Goal: Information Seeking & Learning: Learn about a topic

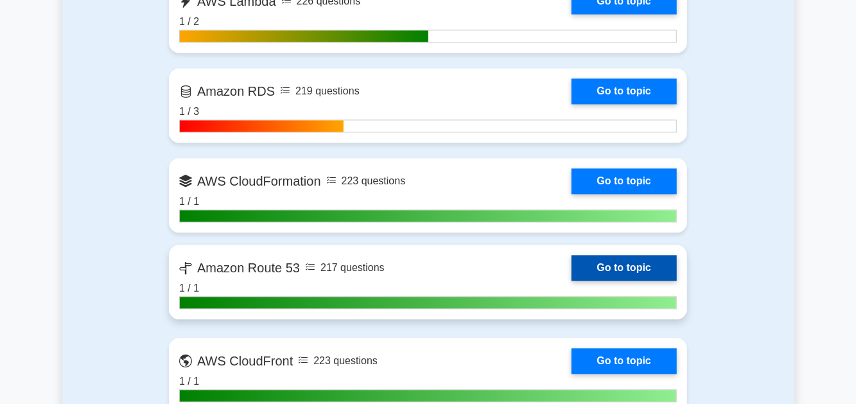
scroll to position [1476, 0]
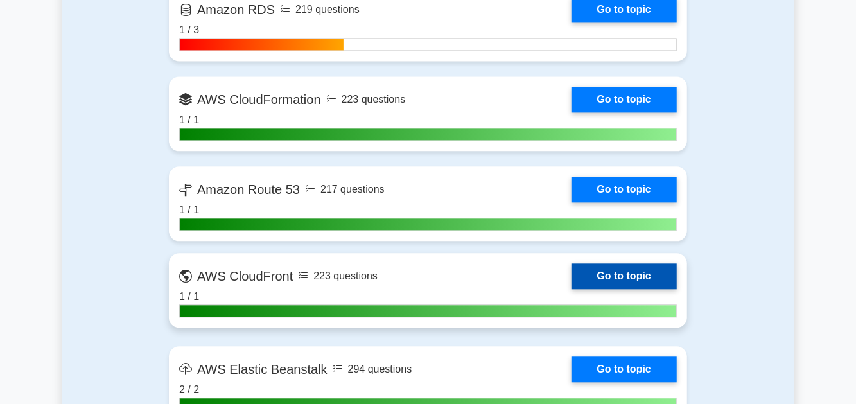
click at [608, 276] on link "Go to topic" at bounding box center [623, 276] width 105 height 26
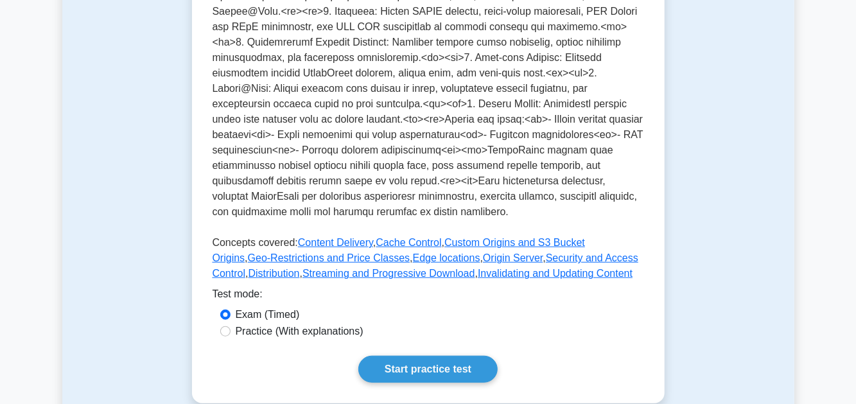
scroll to position [578, 0]
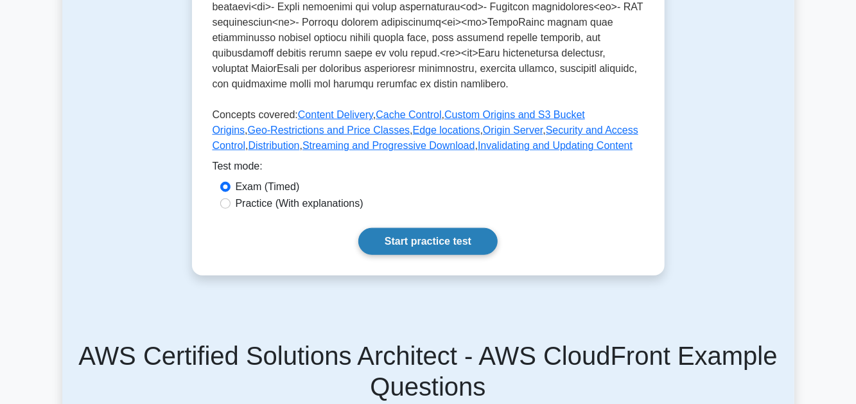
click at [437, 228] on link "Start practice test" at bounding box center [427, 241] width 139 height 27
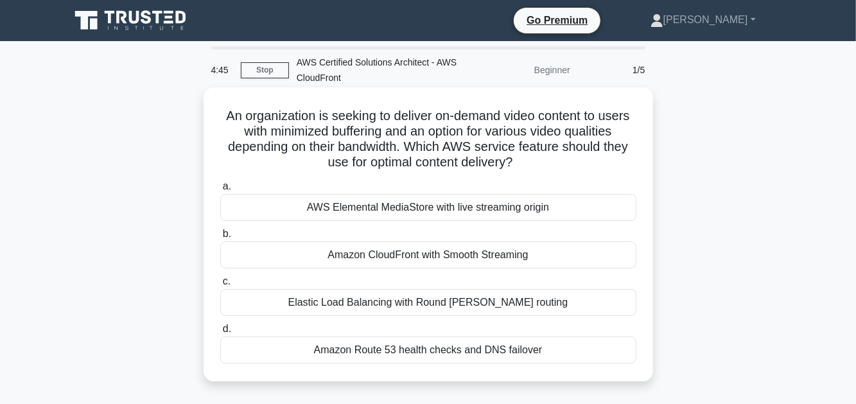
click at [456, 261] on div "Amazon CloudFront with Smooth Streaming" at bounding box center [428, 254] width 416 height 27
click at [220, 238] on input "b. Amazon CloudFront with Smooth Streaming" at bounding box center [220, 234] width 0 height 8
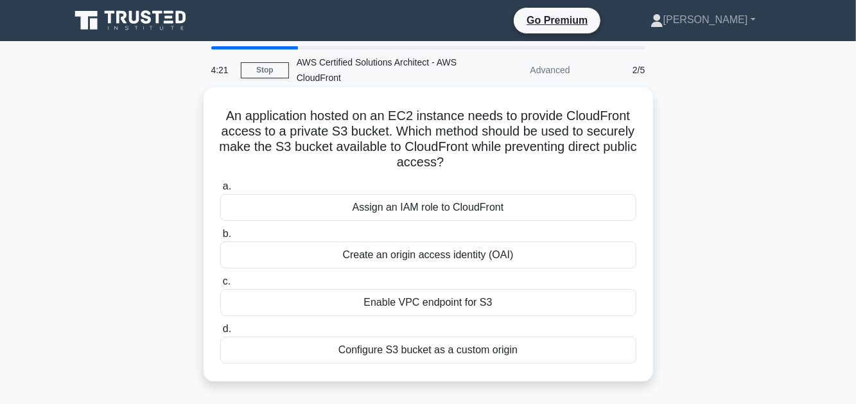
click at [466, 255] on div "Create an origin access identity (OAI)" at bounding box center [428, 254] width 416 height 27
click at [220, 238] on input "b. Create an origin access identity (OAI)" at bounding box center [220, 234] width 0 height 8
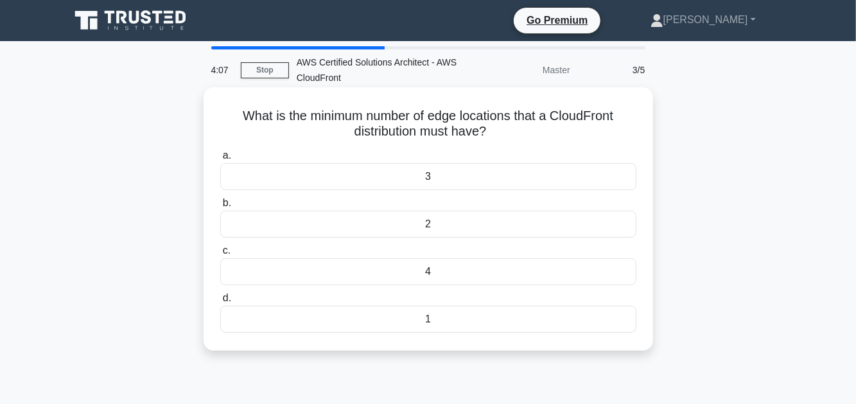
click at [450, 315] on div "1" at bounding box center [428, 319] width 416 height 27
click at [220, 302] on input "d. 1" at bounding box center [220, 298] width 0 height 8
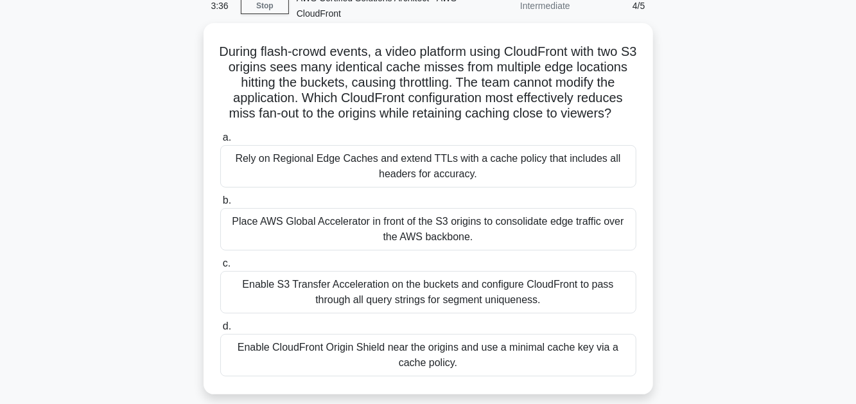
scroll to position [128, 0]
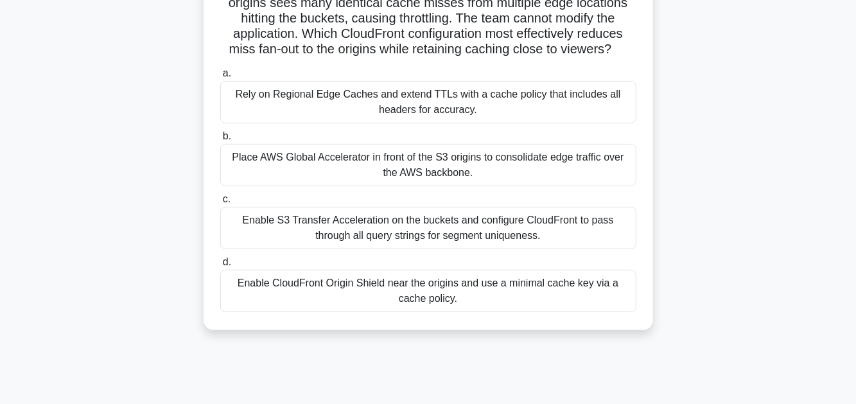
click at [383, 301] on div "Enable CloudFront Origin Shield near the origins and use a minimal cache key vi…" at bounding box center [428, 291] width 416 height 42
click at [220, 266] on input "d. Enable CloudFront Origin Shield near the origins and use a minimal cache key…" at bounding box center [220, 262] width 0 height 8
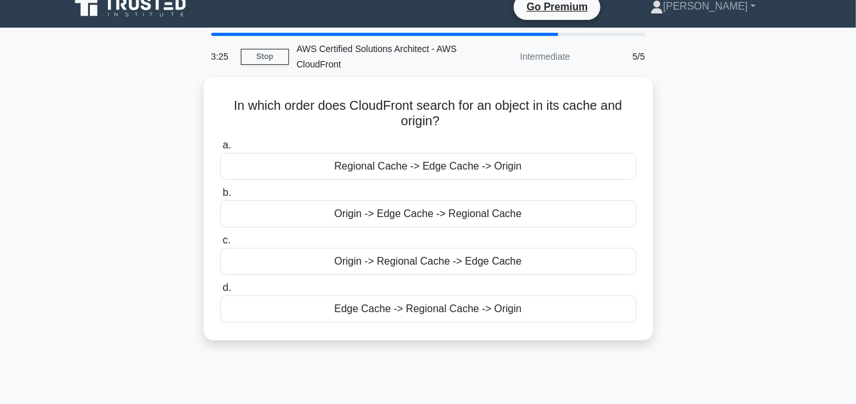
scroll to position [0, 0]
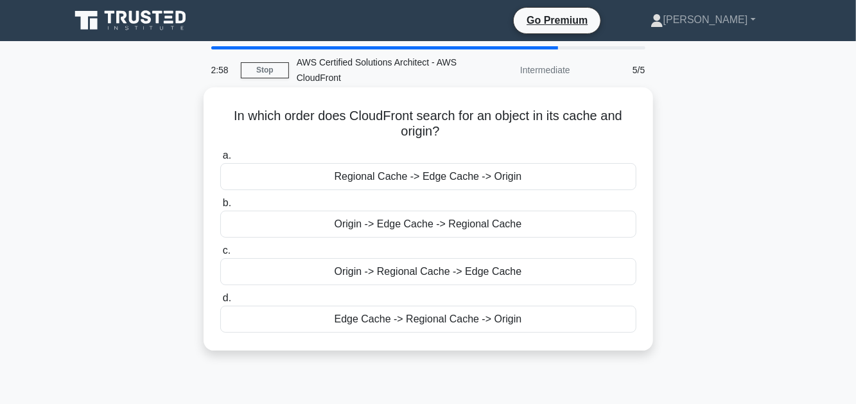
click at [417, 183] on div "Regional Cache -> Edge Cache -> Origin" at bounding box center [428, 176] width 416 height 27
click at [220, 160] on input "a. Regional Cache -> Edge Cache -> Origin" at bounding box center [220, 155] width 0 height 8
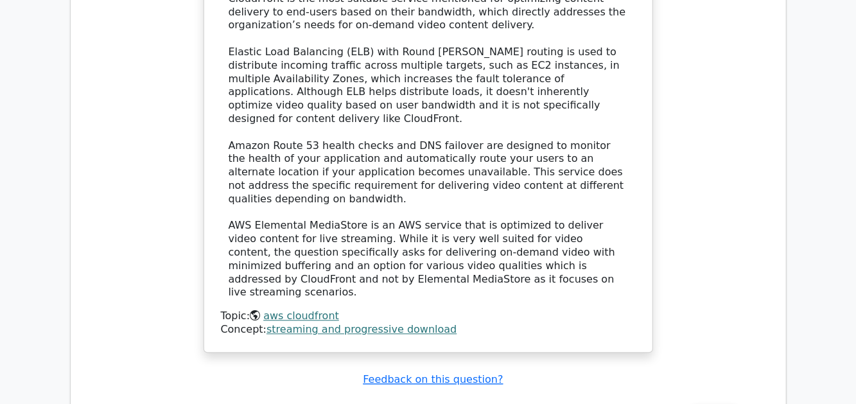
scroll to position [1605, 0]
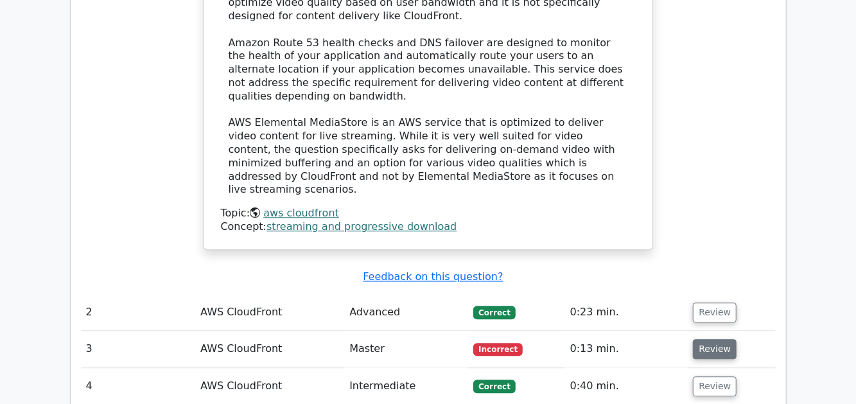
click at [709, 339] on button "Review" at bounding box center [715, 349] width 44 height 20
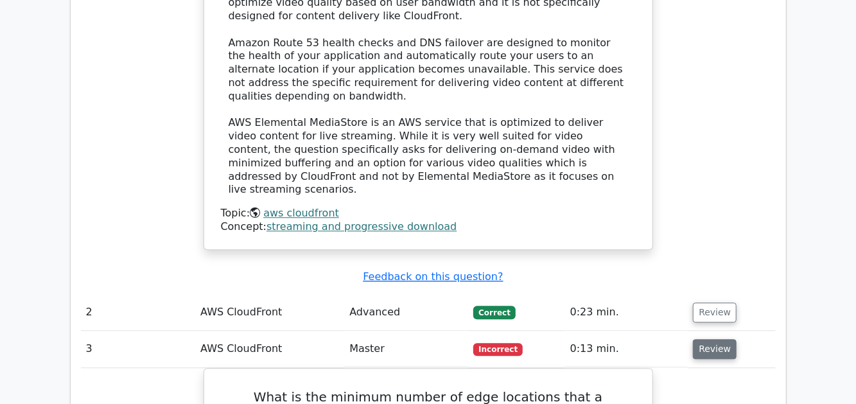
click at [710, 339] on button "Review" at bounding box center [715, 349] width 44 height 20
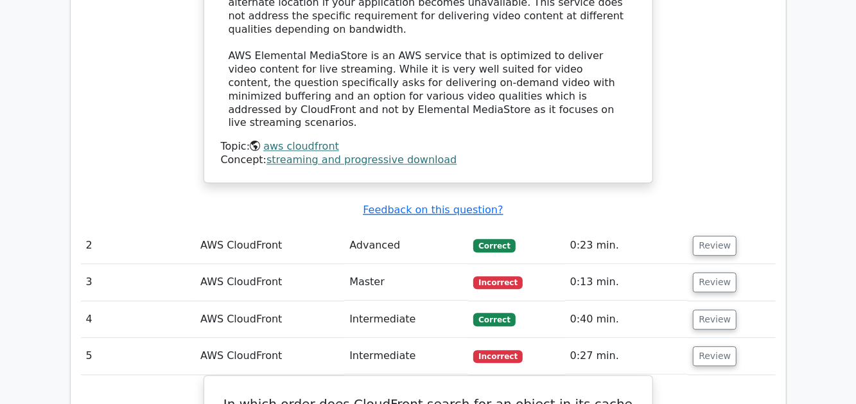
scroll to position [1669, 0]
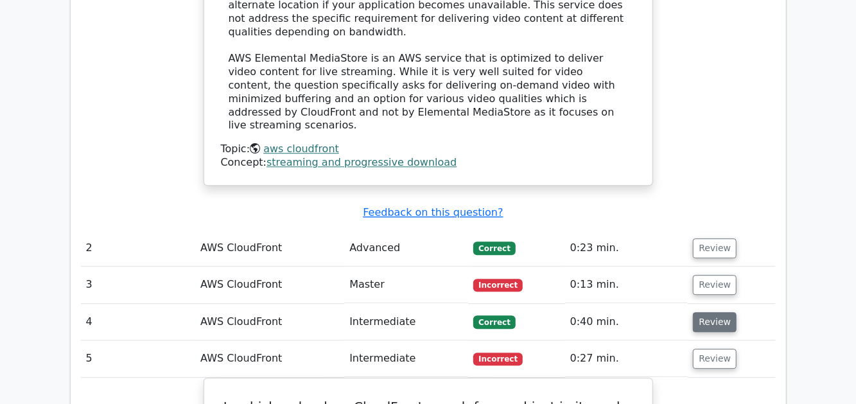
click at [699, 312] on button "Review" at bounding box center [715, 322] width 44 height 20
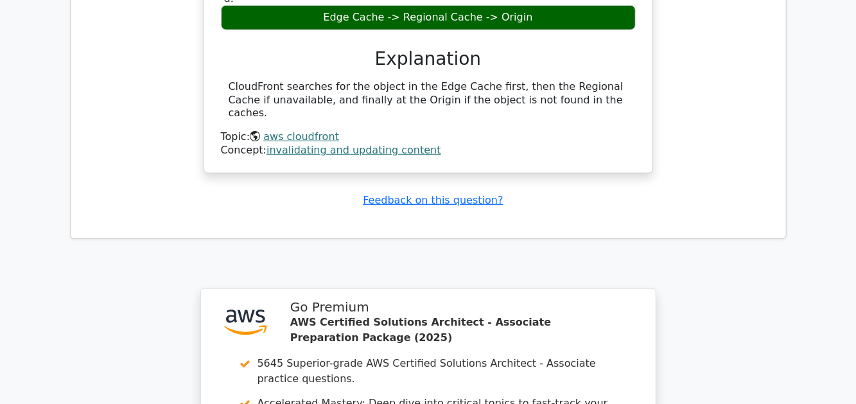
scroll to position [3338, 0]
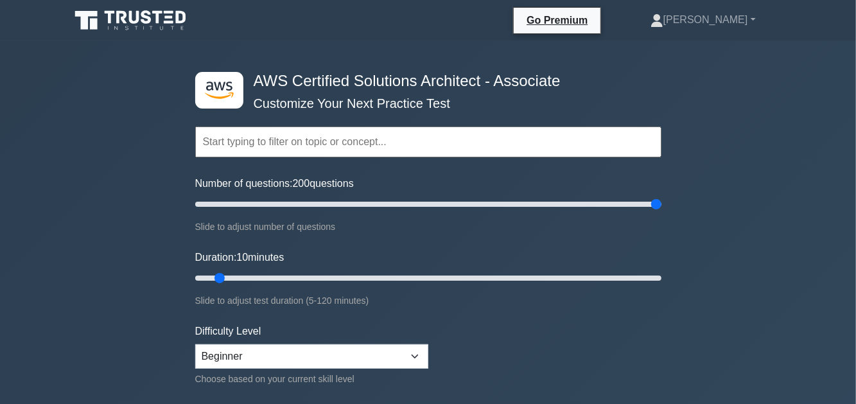
drag, startPoint x: 212, startPoint y: 203, endPoint x: 664, endPoint y: 201, distance: 452.6
type input "200"
click at [661, 201] on input "Number of questions: 200 questions" at bounding box center [428, 203] width 466 height 15
drag, startPoint x: 221, startPoint y: 277, endPoint x: 677, endPoint y: 272, distance: 455.2
type input "120"
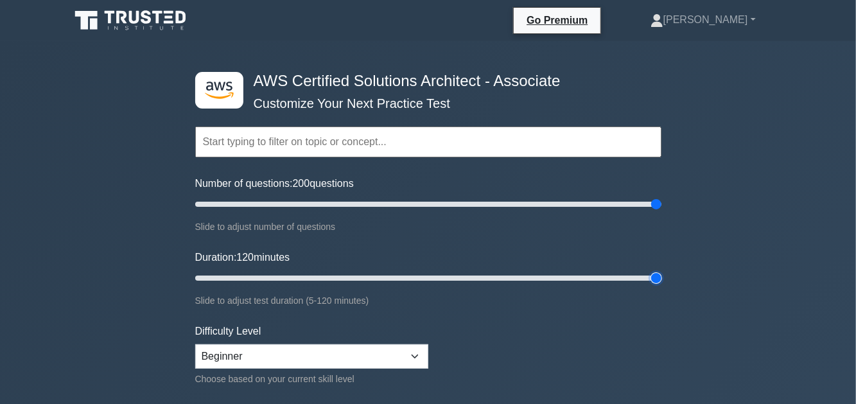
click at [661, 272] on input "Duration: 120 minutes" at bounding box center [428, 277] width 466 height 15
click at [319, 137] on input "text" at bounding box center [428, 141] width 466 height 31
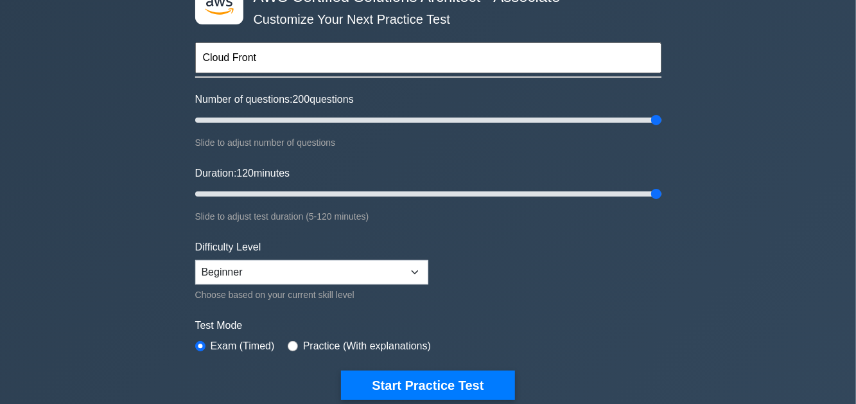
scroll to position [193, 0]
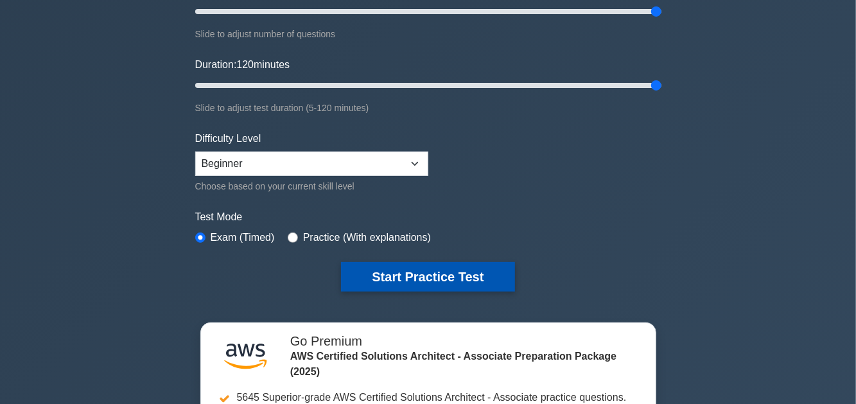
type input "Cloud Front"
click at [420, 280] on button "Start Practice Test" at bounding box center [427, 277] width 173 height 30
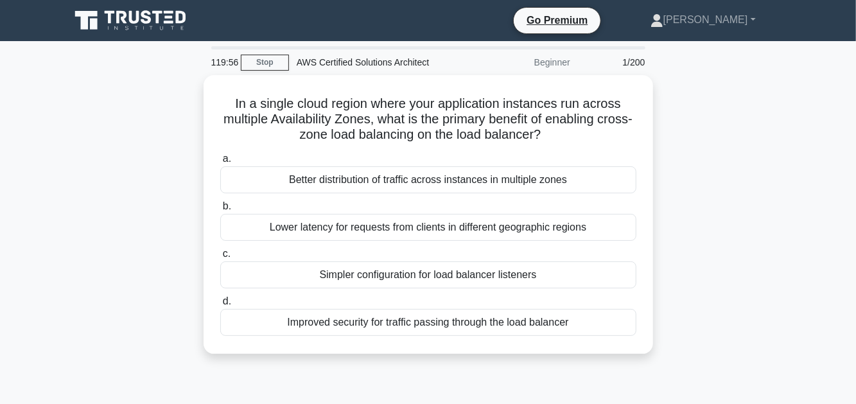
scroll to position [64, 0]
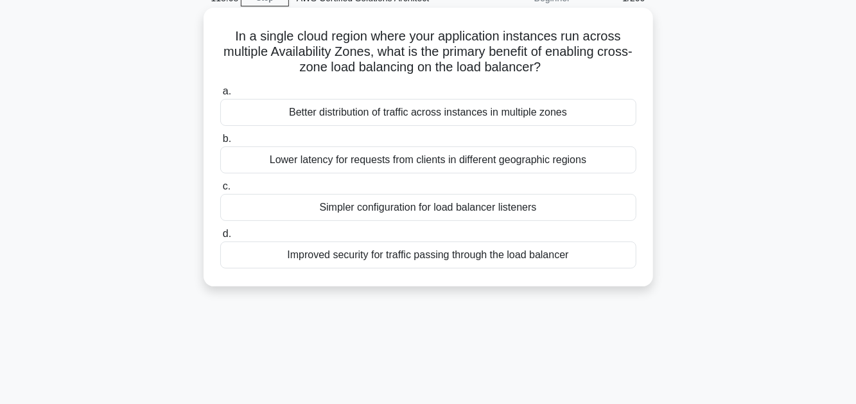
click at [458, 116] on div "Better distribution of traffic across instances in multiple zones" at bounding box center [428, 112] width 416 height 27
click at [220, 96] on input "a. Better distribution of traffic across instances in multiple zones" at bounding box center [220, 91] width 0 height 8
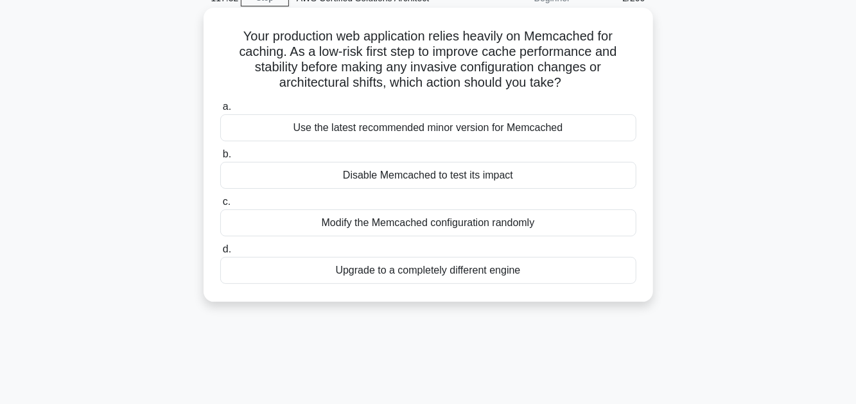
scroll to position [0, 0]
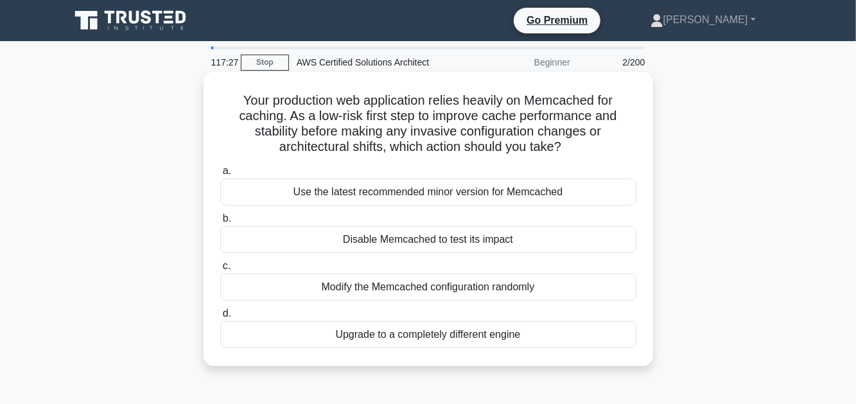
click at [490, 286] on div "Modify the Memcached configuration randomly" at bounding box center [428, 286] width 416 height 27
click at [220, 270] on input "c. Modify the Memcached configuration randomly" at bounding box center [220, 266] width 0 height 8
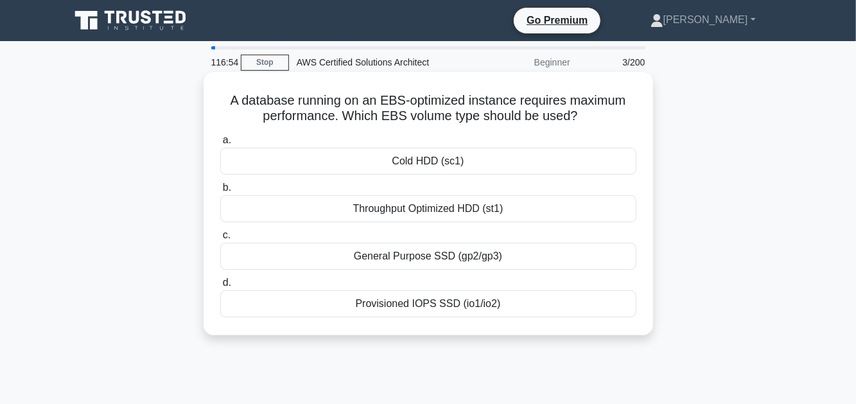
click at [462, 205] on div "Throughput Optimized HDD (st1)" at bounding box center [428, 208] width 416 height 27
click at [220, 192] on input "b. Throughput Optimized HDD (st1)" at bounding box center [220, 188] width 0 height 8
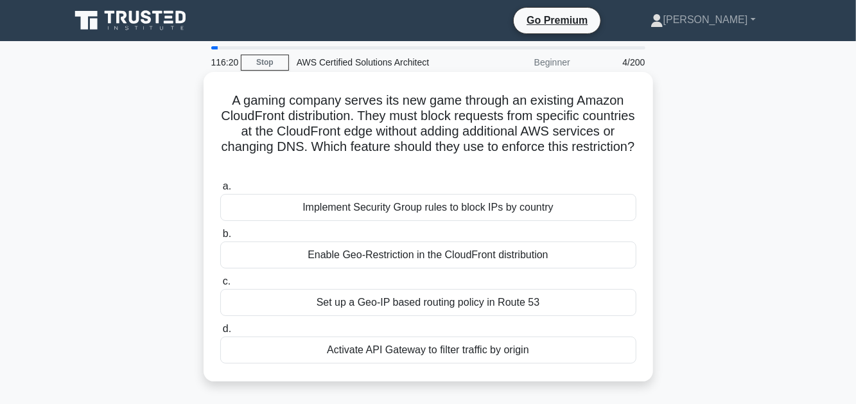
click at [377, 258] on div "Enable Geo-Restriction in the CloudFront distribution" at bounding box center [428, 254] width 416 height 27
click at [220, 238] on input "b. Enable Geo-Restriction in the CloudFront distribution" at bounding box center [220, 234] width 0 height 8
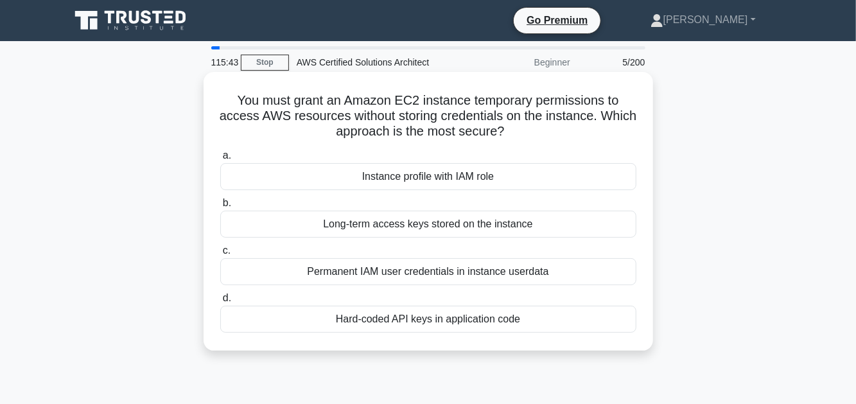
click at [457, 184] on div "Instance profile with IAM role" at bounding box center [428, 176] width 416 height 27
click at [220, 160] on input "a. Instance profile with IAM role" at bounding box center [220, 155] width 0 height 8
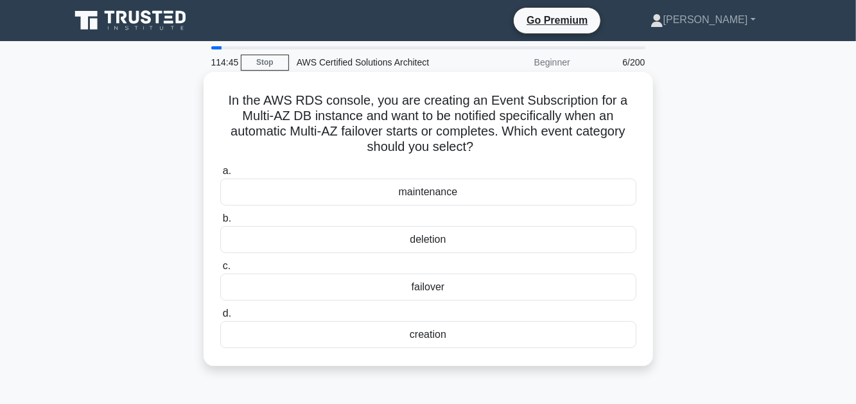
click at [418, 199] on div "maintenance" at bounding box center [428, 191] width 416 height 27
click at [220, 175] on input "a. maintenance" at bounding box center [220, 171] width 0 height 8
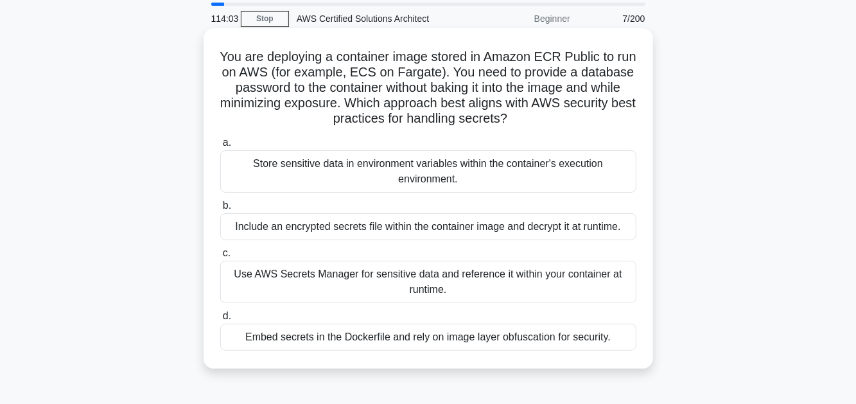
scroll to position [64, 0]
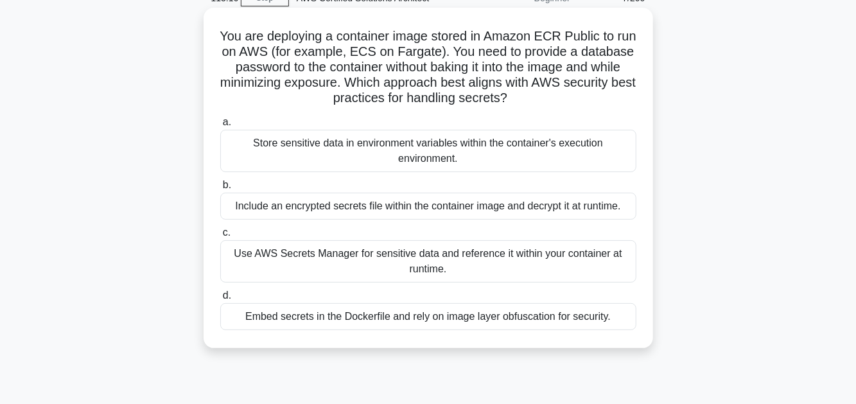
click at [553, 210] on div "Include an encrypted secrets file within the container image and decrypt it at …" at bounding box center [428, 206] width 416 height 27
click at [220, 189] on input "b. Include an encrypted secrets file within the container image and decrypt it …" at bounding box center [220, 185] width 0 height 8
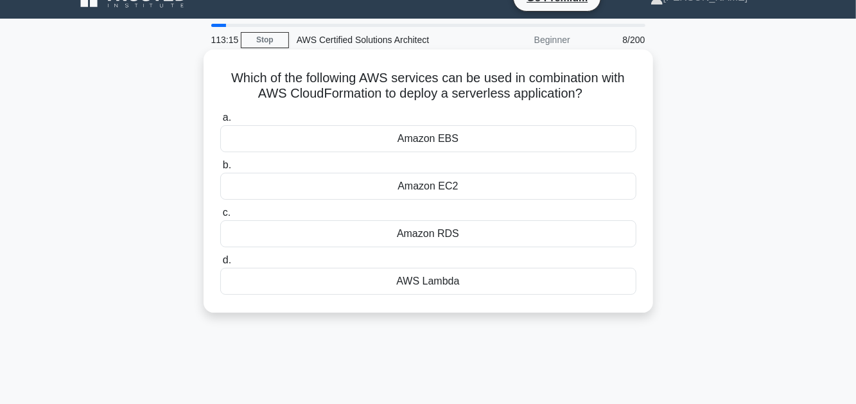
scroll to position [0, 0]
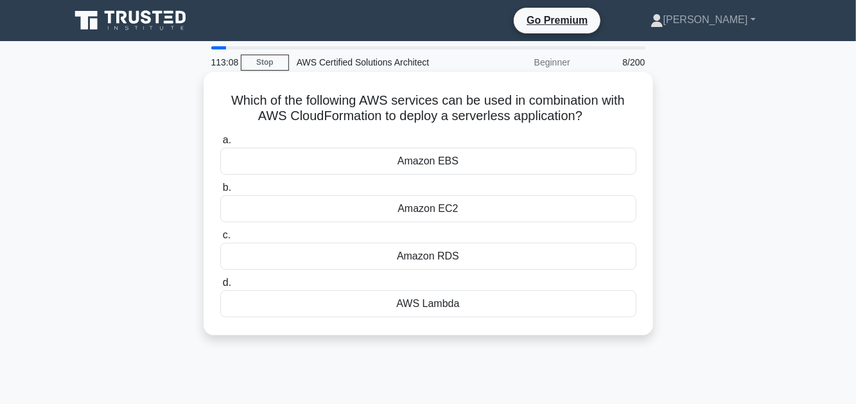
click at [442, 304] on div "AWS Lambda" at bounding box center [428, 303] width 416 height 27
click at [220, 287] on input "d. AWS Lambda" at bounding box center [220, 283] width 0 height 8
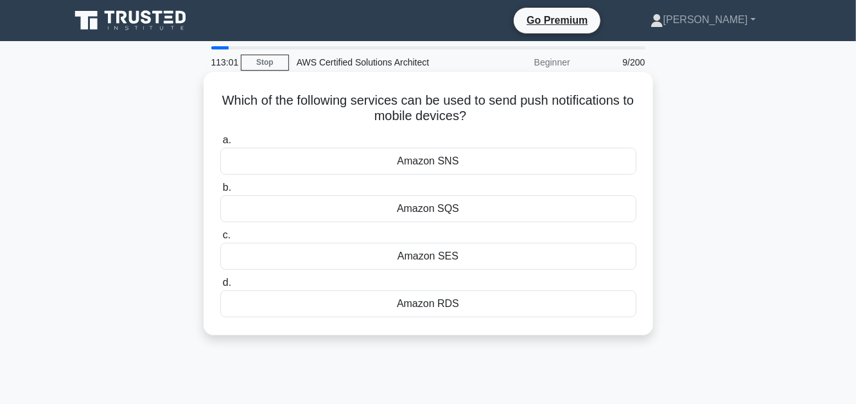
click at [510, 168] on div "Amazon SNS" at bounding box center [428, 161] width 416 height 27
click at [220, 144] on input "a. Amazon SNS" at bounding box center [220, 140] width 0 height 8
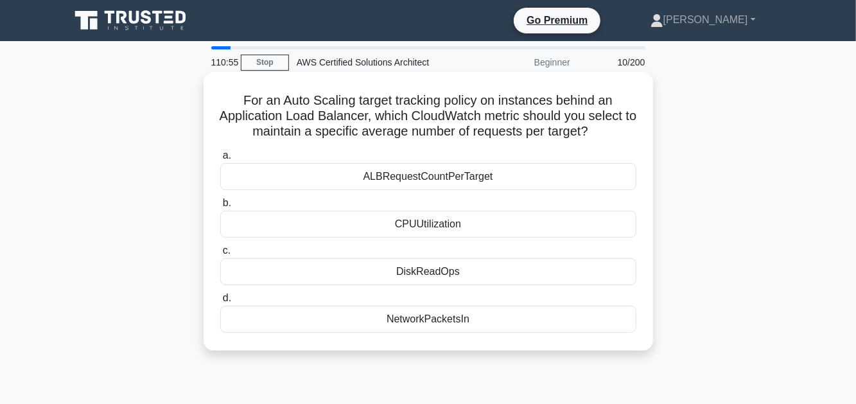
click at [408, 182] on div "ALBRequestCountPerTarget" at bounding box center [428, 176] width 416 height 27
click at [220, 160] on input "a. ALBRequestCountPerTarget" at bounding box center [220, 155] width 0 height 8
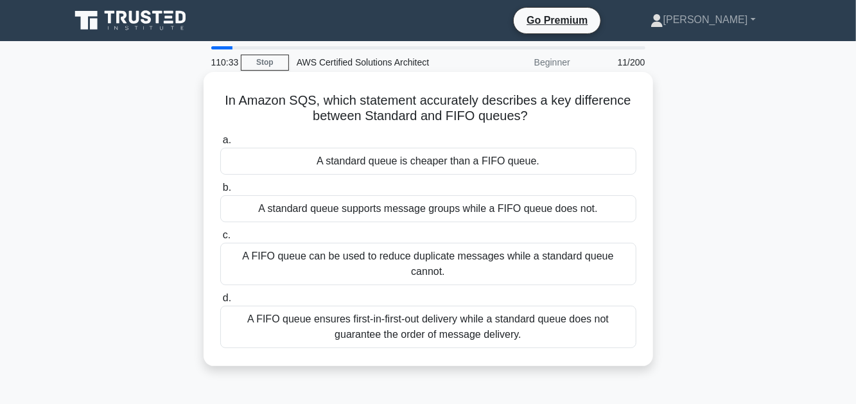
click at [483, 315] on div "A FIFO queue ensures first-in-first-out delivery while a standard queue does no…" at bounding box center [428, 327] width 416 height 42
click at [220, 302] on input "d. A FIFO queue ensures first-in-first-out delivery while a standard queue does…" at bounding box center [220, 298] width 0 height 8
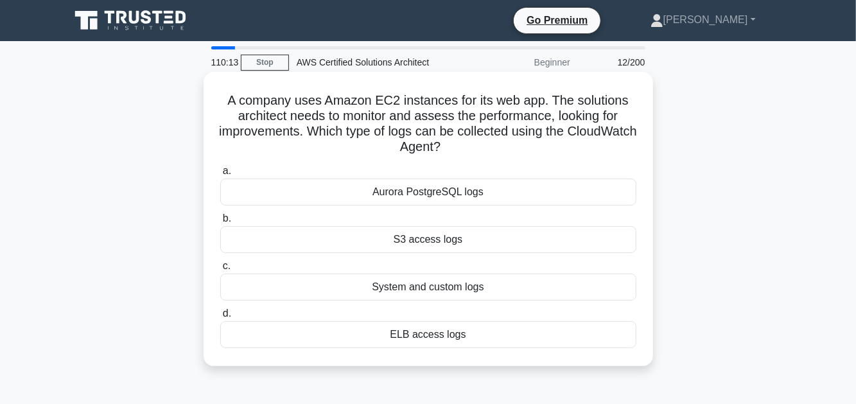
click at [453, 290] on div "System and custom logs" at bounding box center [428, 286] width 416 height 27
click at [220, 270] on input "c. System and custom logs" at bounding box center [220, 266] width 0 height 8
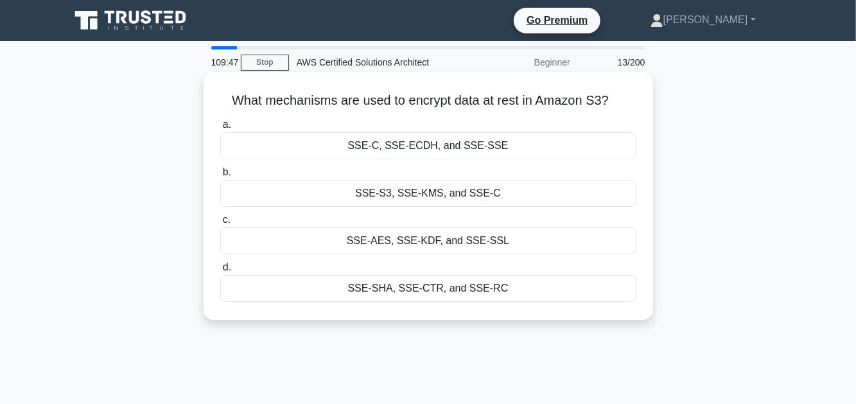
click at [368, 198] on div "SSE-S3, SSE-KMS, and SSE-C" at bounding box center [428, 193] width 416 height 27
click at [220, 177] on input "b. SSE-S3, SSE-KMS, and SSE-C" at bounding box center [220, 172] width 0 height 8
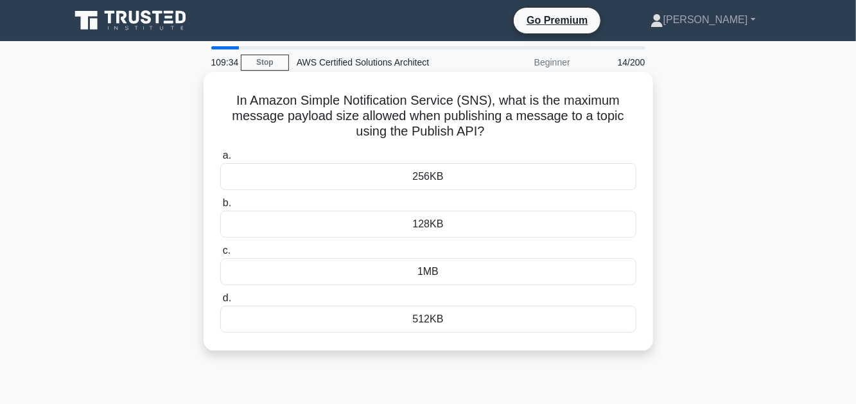
click at [454, 178] on div "256KB" at bounding box center [428, 176] width 416 height 27
click at [220, 160] on input "a. 256KB" at bounding box center [220, 155] width 0 height 8
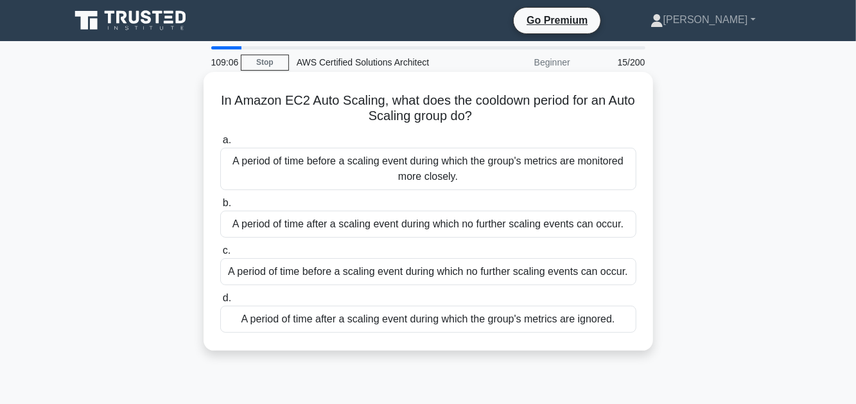
click at [397, 226] on div "A period of time after a scaling event during which no further scaling events c…" at bounding box center [428, 224] width 416 height 27
click at [220, 207] on input "b. A period of time after a scaling event during which no further scaling event…" at bounding box center [220, 203] width 0 height 8
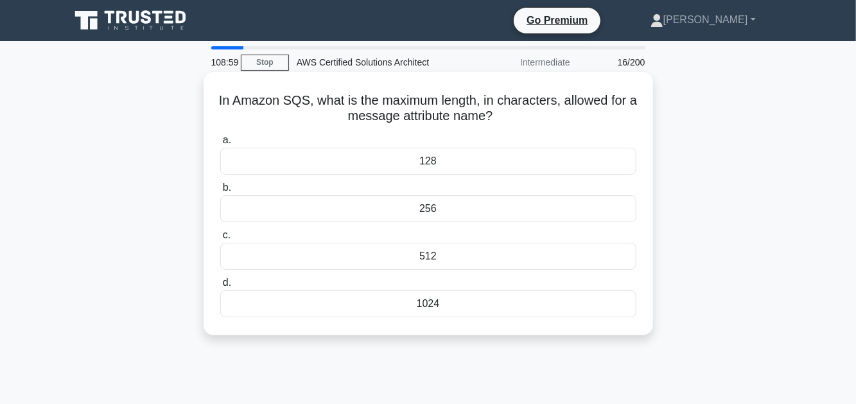
click at [462, 302] on div "1024" at bounding box center [428, 303] width 416 height 27
click at [220, 287] on input "d. 1024" at bounding box center [220, 283] width 0 height 8
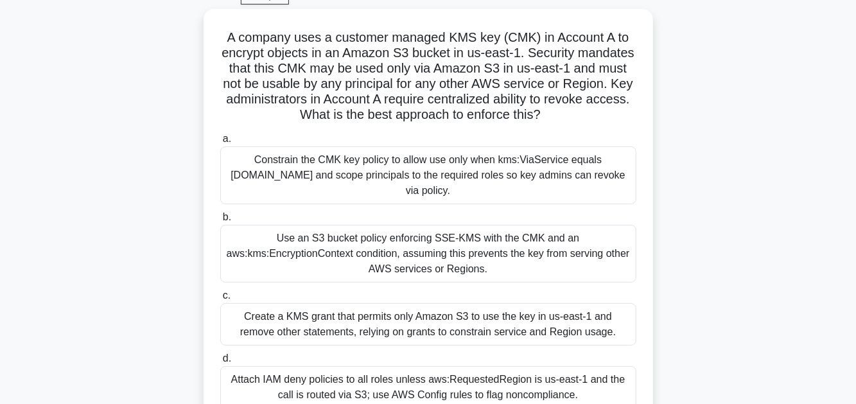
scroll to position [64, 0]
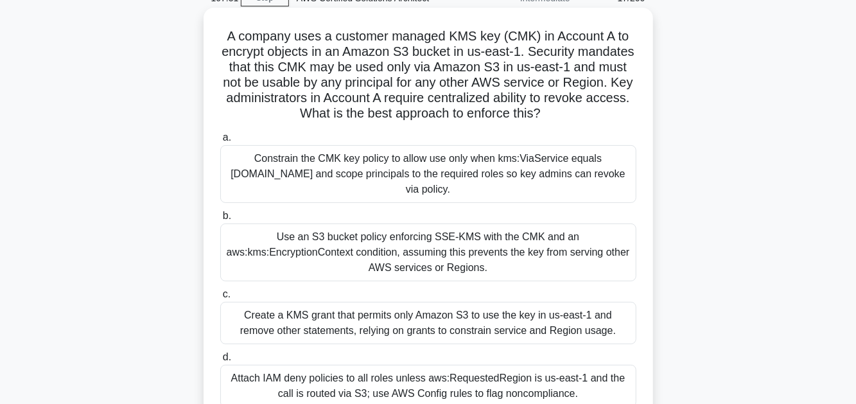
click at [394, 245] on div "Use an S3 bucket policy enforcing SSE-KMS with the CMK and an aws:kms:Encryptio…" at bounding box center [428, 252] width 416 height 58
click at [220, 220] on input "b. Use an S3 bucket policy enforcing SSE-KMS with the CMK and an aws:kms:Encryp…" at bounding box center [220, 216] width 0 height 8
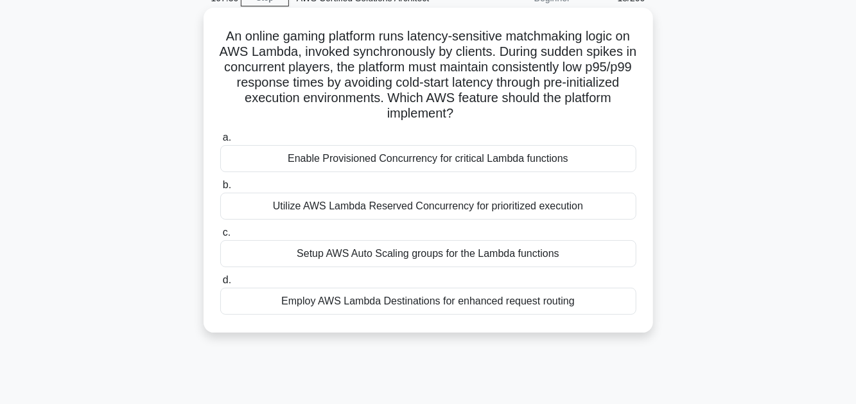
scroll to position [0, 0]
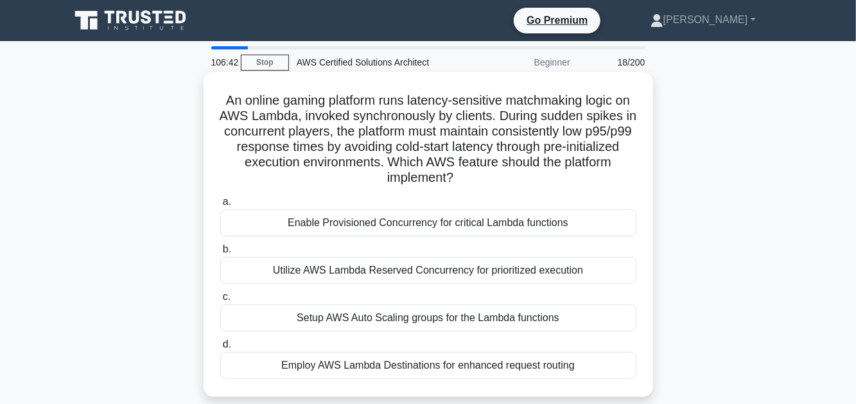
click at [517, 316] on div "Setup AWS Auto Scaling groups for the Lambda functions" at bounding box center [428, 317] width 416 height 27
click at [220, 301] on input "c. Setup AWS Auto Scaling groups for the Lambda functions" at bounding box center [220, 297] width 0 height 8
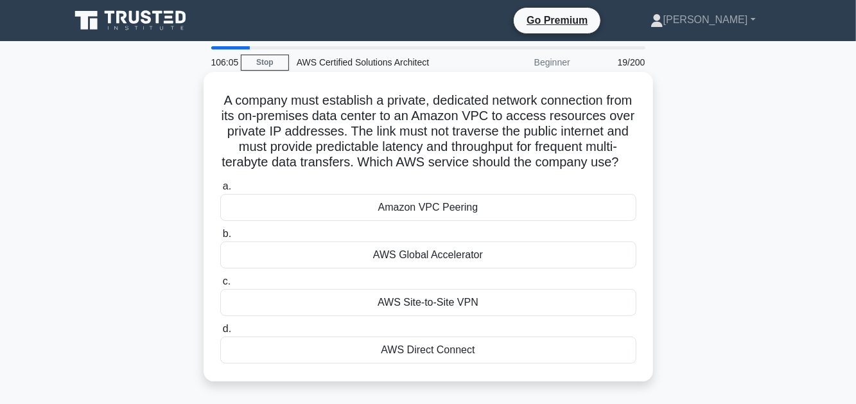
click at [479, 221] on div "Amazon VPC Peering" at bounding box center [428, 207] width 416 height 27
click at [220, 191] on input "a. Amazon VPC Peering" at bounding box center [220, 186] width 0 height 8
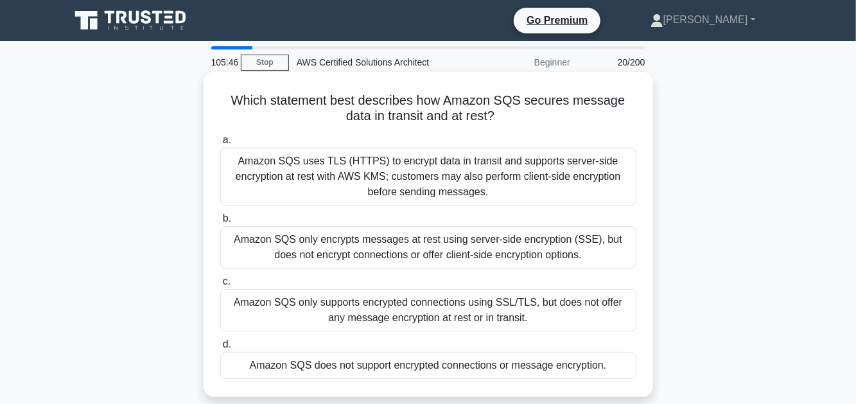
click at [488, 200] on div "Amazon SQS uses TLS (HTTPS) to encrypt data in transit and supports server-side…" at bounding box center [428, 177] width 416 height 58
click at [220, 144] on input "a. Amazon SQS uses TLS (HTTPS) to encrypt data in transit and supports server-s…" at bounding box center [220, 140] width 0 height 8
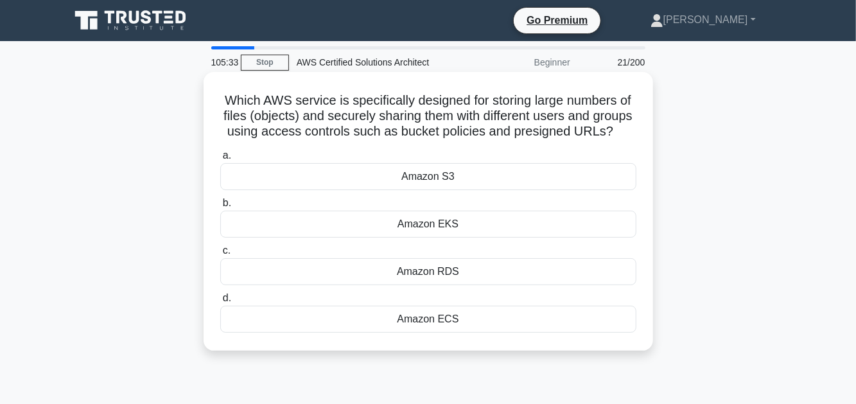
click at [490, 190] on div "Amazon S3" at bounding box center [428, 176] width 416 height 27
click at [220, 160] on input "a. Amazon S3" at bounding box center [220, 155] width 0 height 8
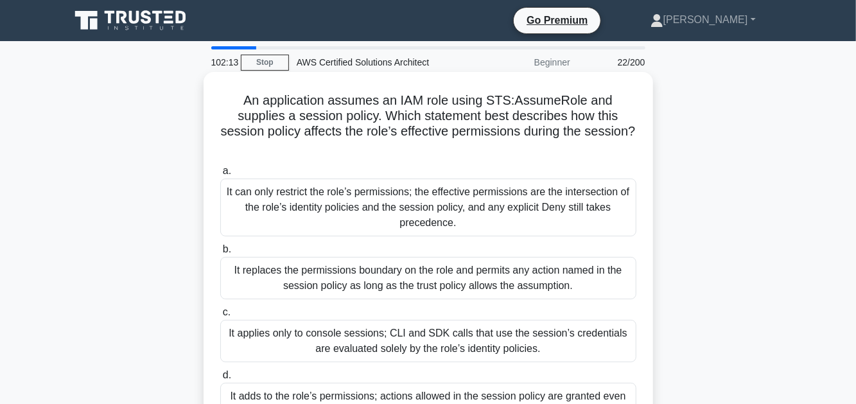
click at [430, 207] on div "It can only restrict the role’s permissions; the effective permissions are the …" at bounding box center [428, 207] width 416 height 58
click at [220, 175] on input "a. It can only restrict the role’s permissions; the effective permissions are t…" at bounding box center [220, 171] width 0 height 8
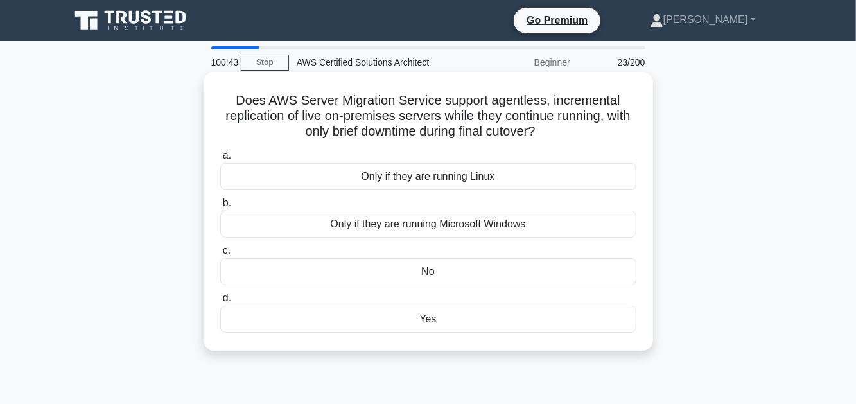
click at [444, 267] on div "No" at bounding box center [428, 271] width 416 height 27
click at [220, 255] on input "c. No" at bounding box center [220, 251] width 0 height 8
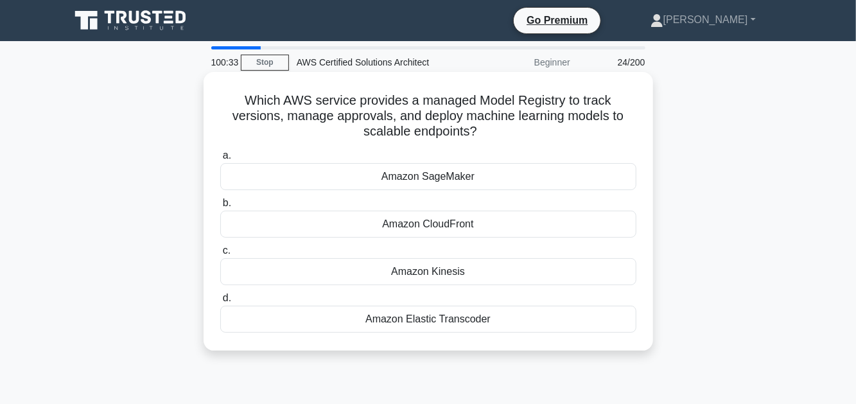
click at [430, 184] on div "Amazon SageMaker" at bounding box center [428, 176] width 416 height 27
click at [220, 160] on input "a. Amazon SageMaker" at bounding box center [220, 155] width 0 height 8
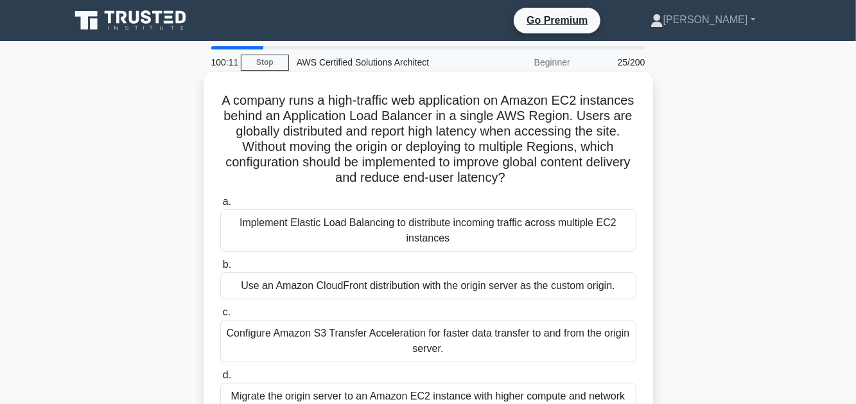
click at [397, 290] on div "Use an Amazon CloudFront distribution with the origin server as the custom orig…" at bounding box center [428, 285] width 416 height 27
click at [220, 269] on input "b. Use an Amazon CloudFront distribution with the origin server as the custom o…" at bounding box center [220, 265] width 0 height 8
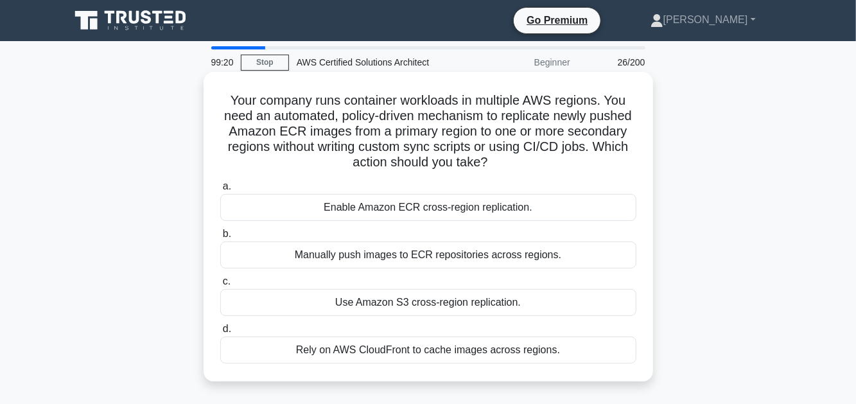
click at [460, 209] on div "Enable Amazon ECR cross-region replication." at bounding box center [428, 207] width 416 height 27
click at [220, 191] on input "a. Enable Amazon ECR cross-region replication." at bounding box center [220, 186] width 0 height 8
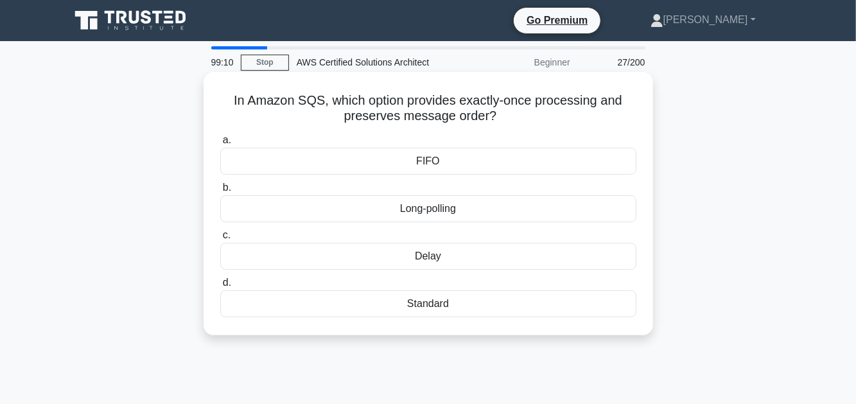
click at [460, 304] on div "Standard" at bounding box center [428, 303] width 416 height 27
click at [220, 287] on input "d. Standard" at bounding box center [220, 283] width 0 height 8
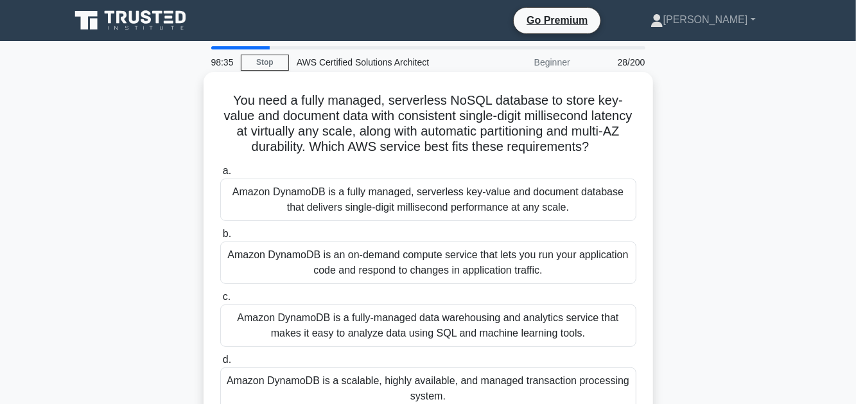
click at [454, 221] on div "Amazon DynamoDB is a fully managed, serverless key-value and document database …" at bounding box center [428, 199] width 416 height 42
click at [220, 175] on input "a. Amazon DynamoDB is a fully managed, serverless key-value and document databa…" at bounding box center [220, 171] width 0 height 8
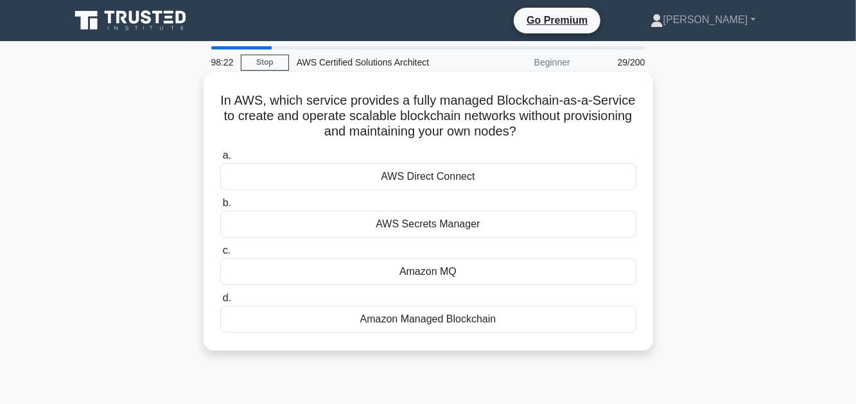
click at [454, 325] on div "Amazon Managed Blockchain" at bounding box center [428, 319] width 416 height 27
click at [220, 302] on input "d. Amazon Managed Blockchain" at bounding box center [220, 298] width 0 height 8
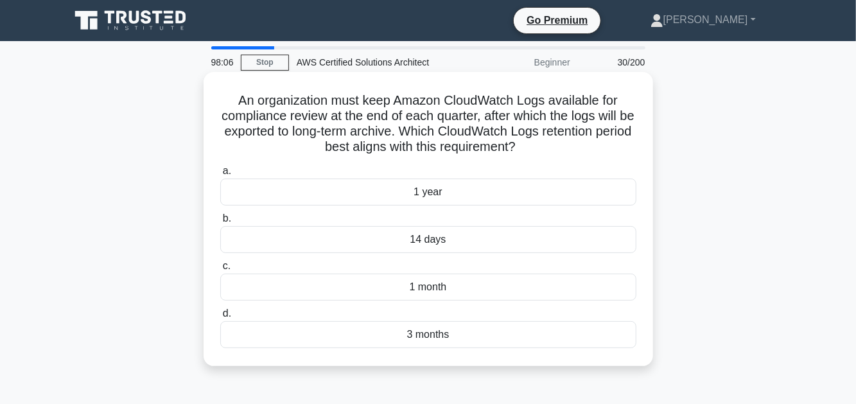
click at [437, 201] on div "1 year" at bounding box center [428, 191] width 416 height 27
click at [220, 175] on input "a. 1 year" at bounding box center [220, 171] width 0 height 8
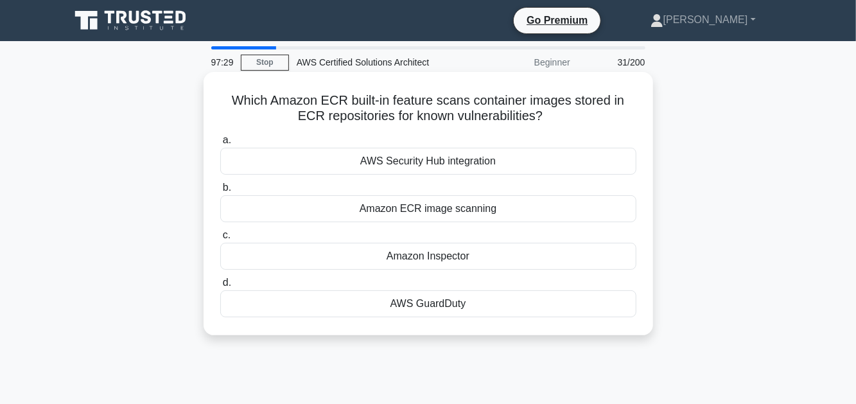
click at [438, 215] on div "Amazon ECR image scanning" at bounding box center [428, 208] width 416 height 27
click at [220, 192] on input "b. Amazon ECR image scanning" at bounding box center [220, 188] width 0 height 8
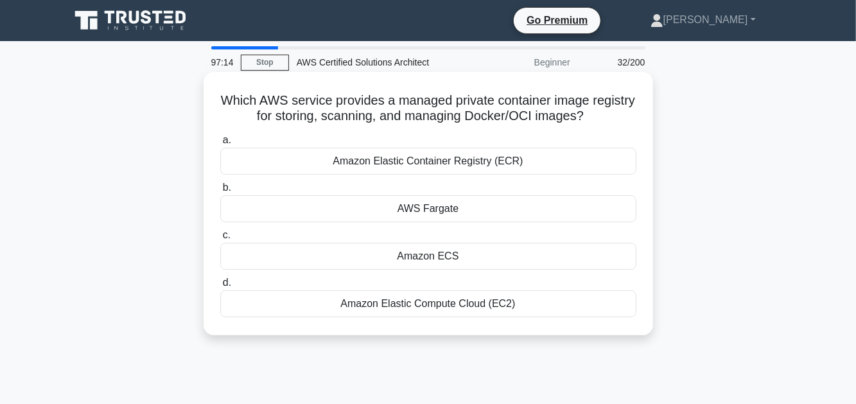
click at [427, 168] on div "Amazon Elastic Container Registry (ECR)" at bounding box center [428, 161] width 416 height 27
click at [220, 144] on input "a. Amazon Elastic Container Registry (ECR)" at bounding box center [220, 140] width 0 height 8
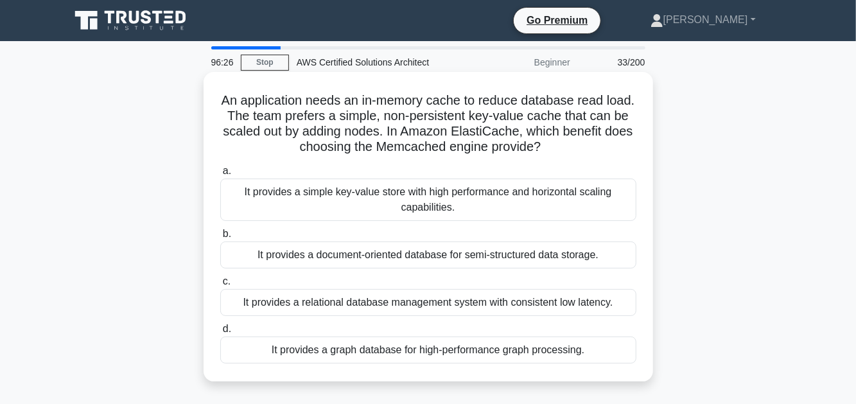
click at [339, 305] on div "It provides a relational database management system with consistent low latency." at bounding box center [428, 302] width 416 height 27
click at [220, 286] on input "c. It provides a relational database management system with consistent low late…" at bounding box center [220, 281] width 0 height 8
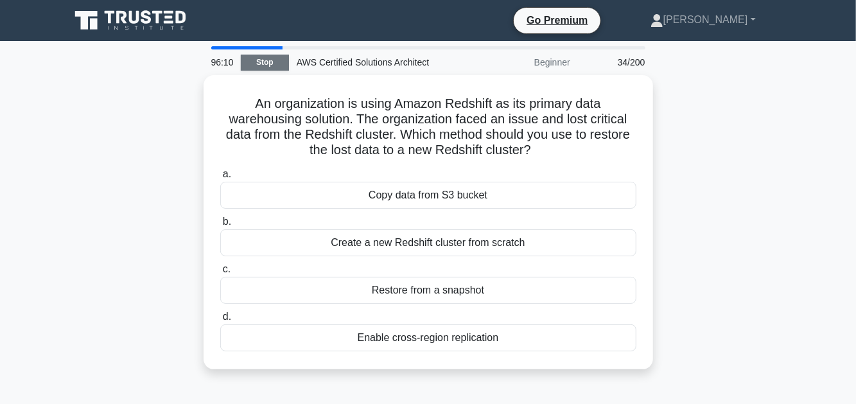
click at [266, 64] on link "Stop" at bounding box center [265, 63] width 48 height 16
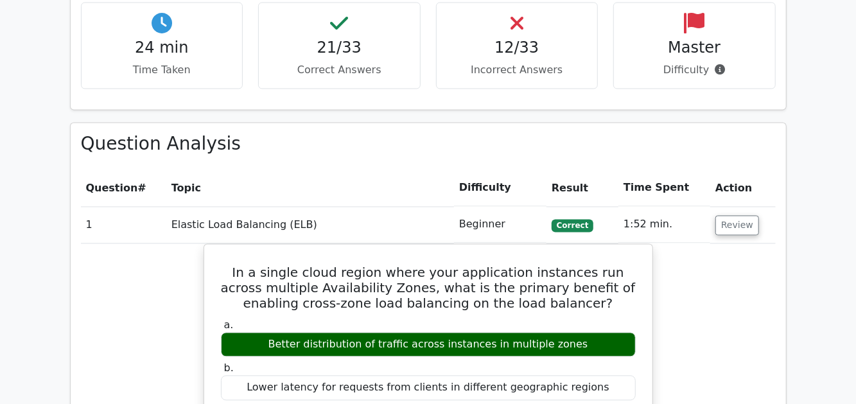
scroll to position [1284, 0]
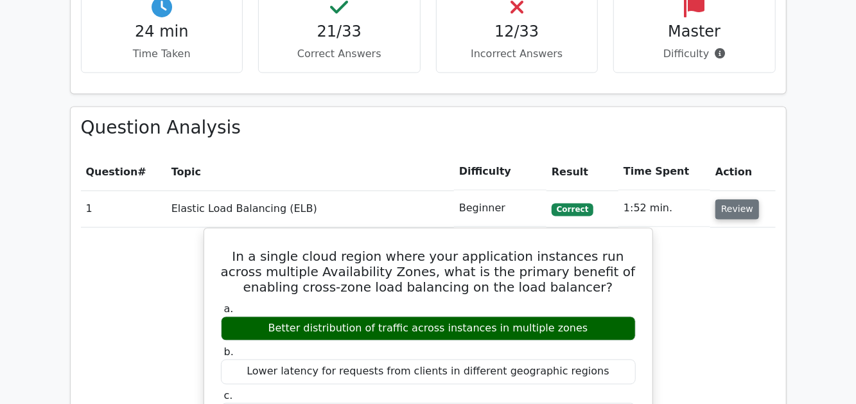
click at [727, 199] on button "Review" at bounding box center [737, 209] width 44 height 20
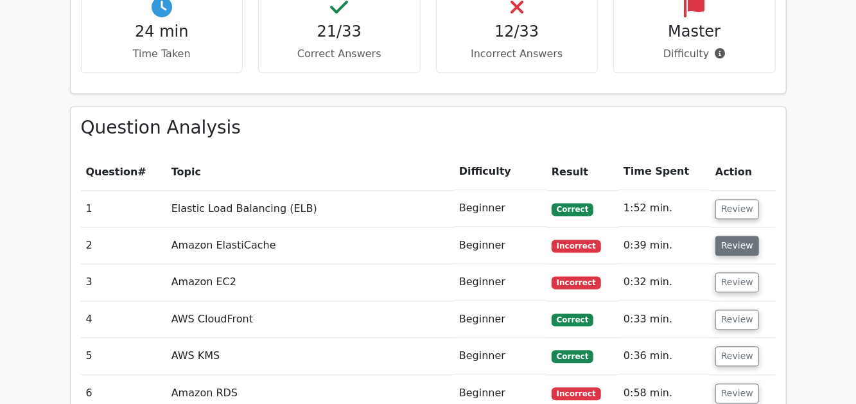
click at [728, 236] on button "Review" at bounding box center [737, 246] width 44 height 20
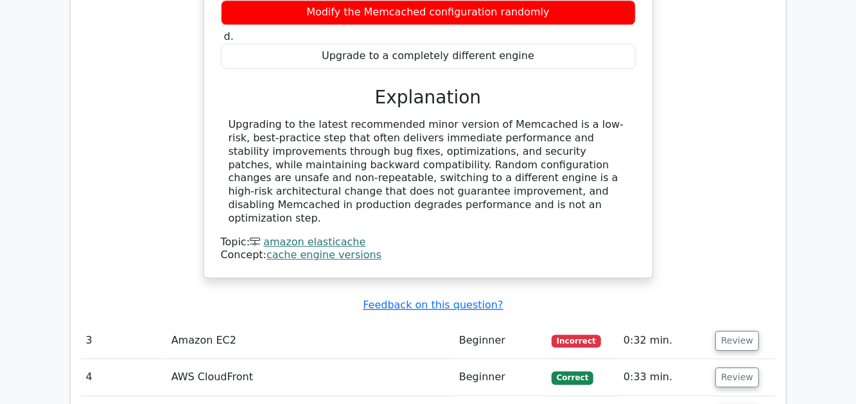
scroll to position [1733, 0]
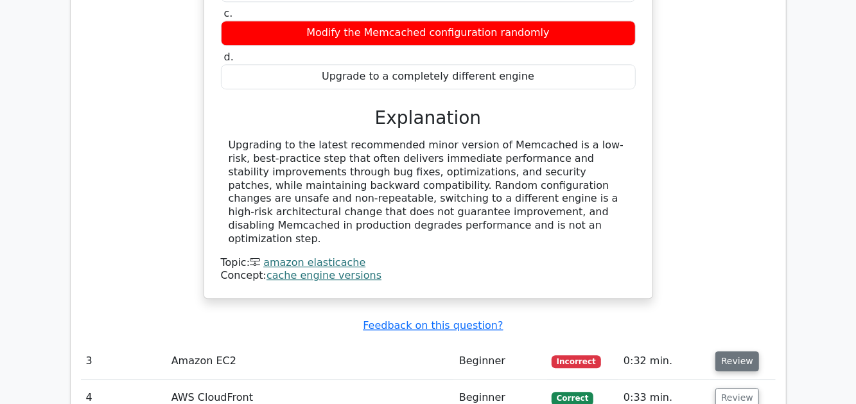
click at [740, 351] on button "Review" at bounding box center [737, 361] width 44 height 20
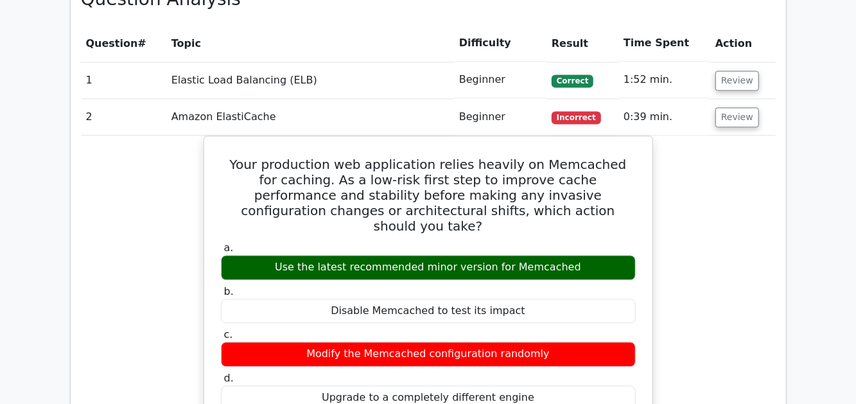
scroll to position [1220, 0]
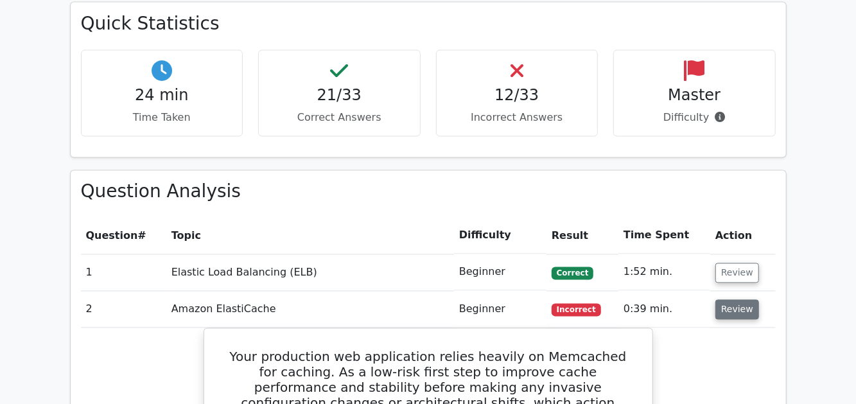
click at [734, 300] on button "Review" at bounding box center [737, 310] width 44 height 20
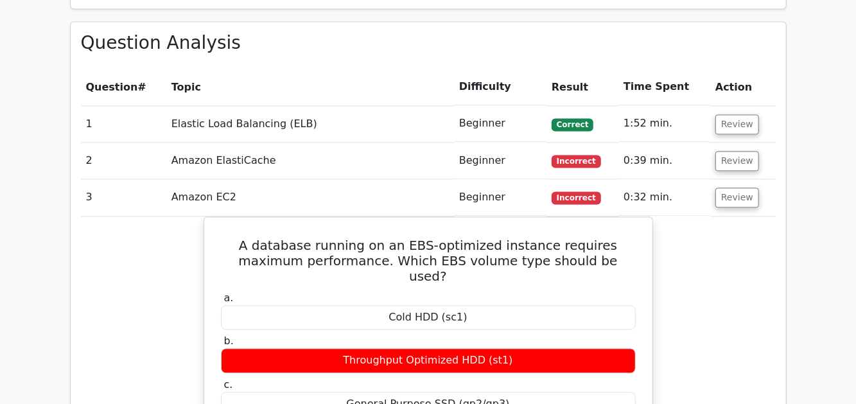
scroll to position [1348, 0]
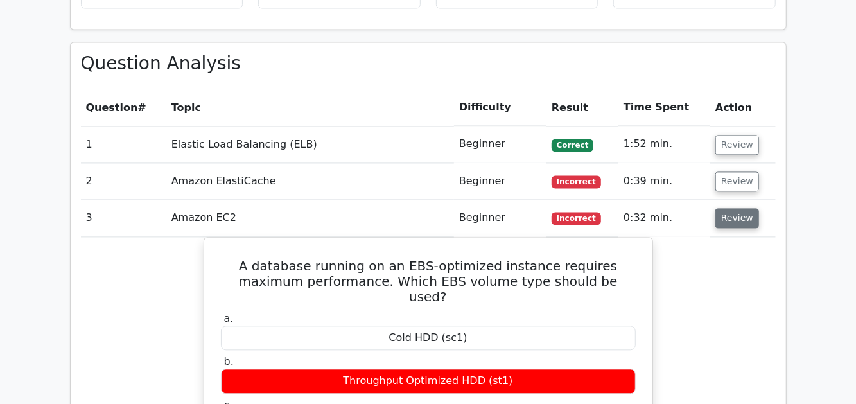
click at [722, 208] on button "Review" at bounding box center [737, 218] width 44 height 20
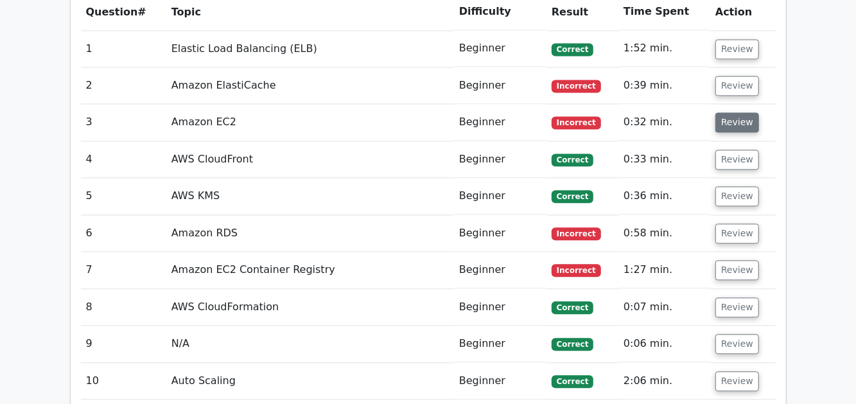
scroll to position [1476, 0]
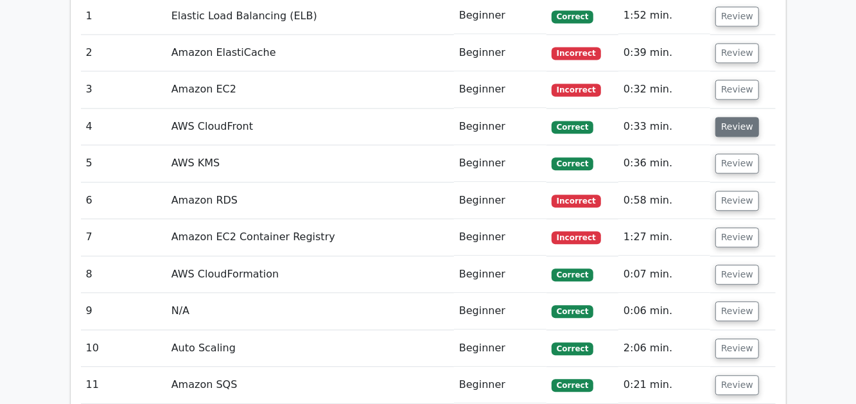
click at [735, 117] on button "Review" at bounding box center [737, 127] width 44 height 20
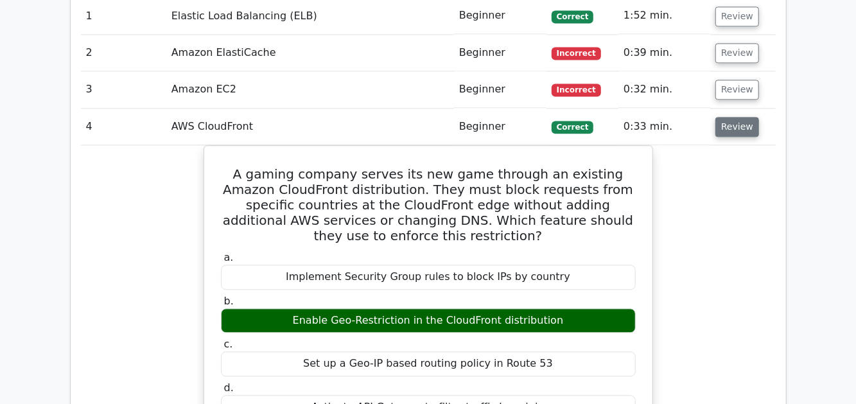
click at [735, 117] on button "Review" at bounding box center [737, 127] width 44 height 20
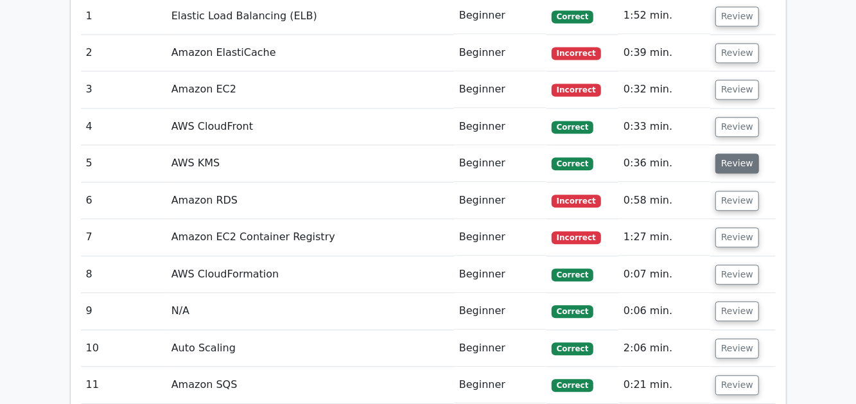
click at [731, 153] on button "Review" at bounding box center [737, 163] width 44 height 20
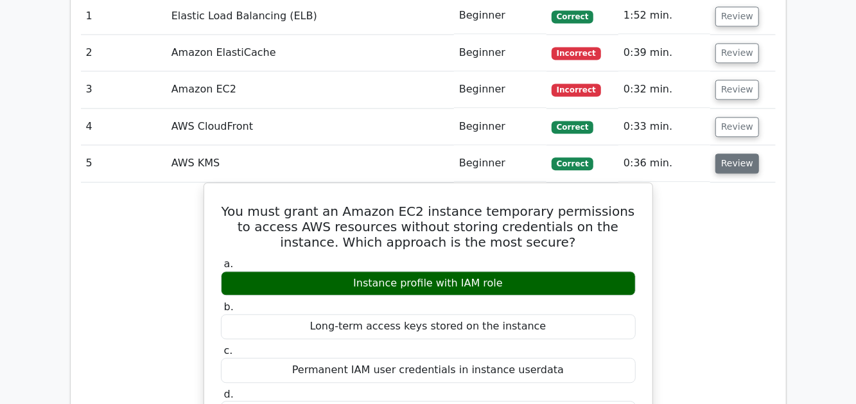
click at [729, 153] on button "Review" at bounding box center [737, 163] width 44 height 20
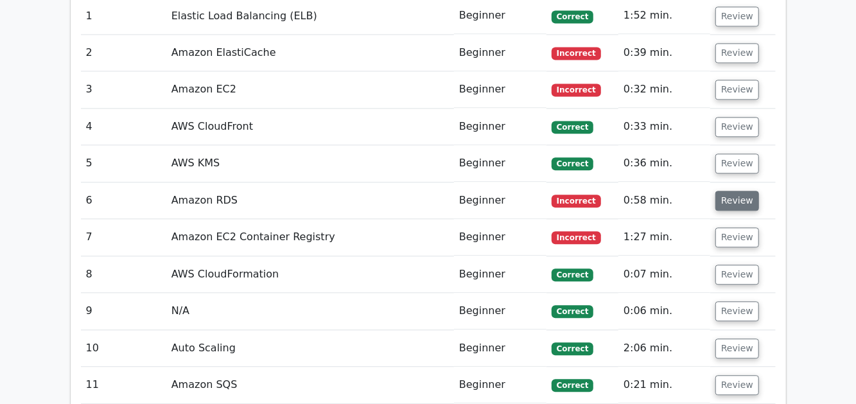
click at [735, 191] on button "Review" at bounding box center [737, 201] width 44 height 20
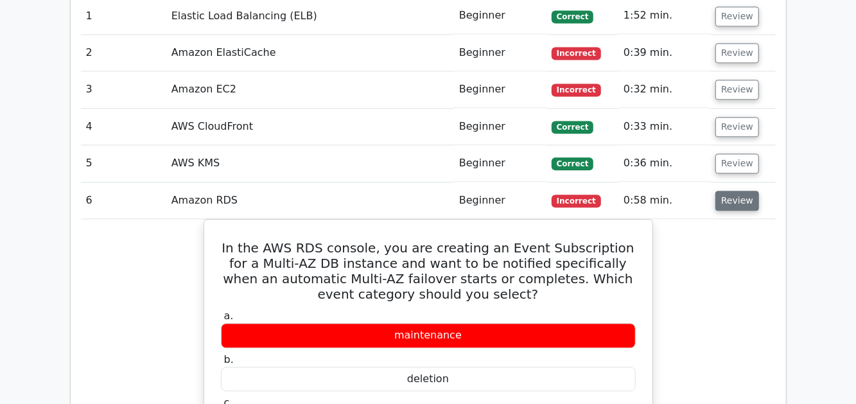
click at [736, 191] on button "Review" at bounding box center [737, 201] width 44 height 20
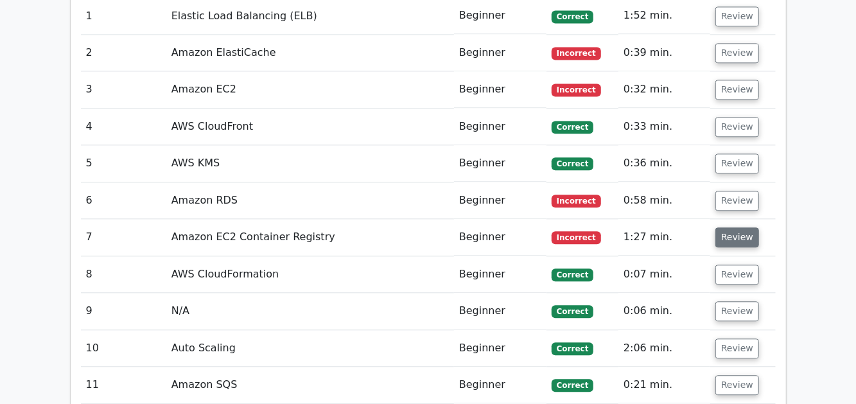
click at [741, 227] on button "Review" at bounding box center [737, 237] width 44 height 20
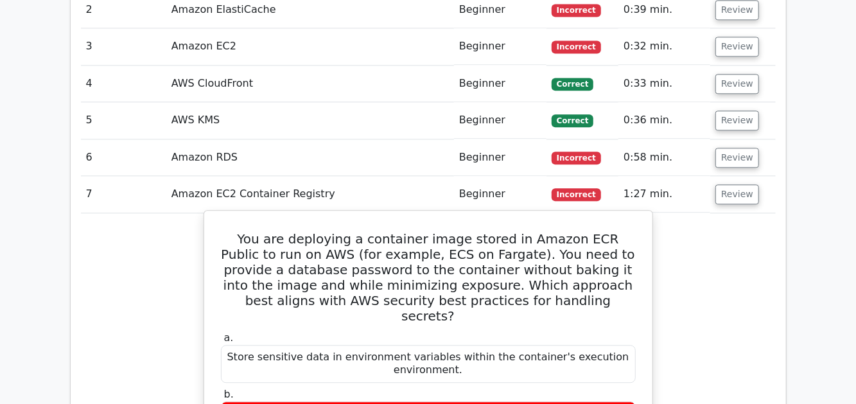
scroll to position [1541, 0]
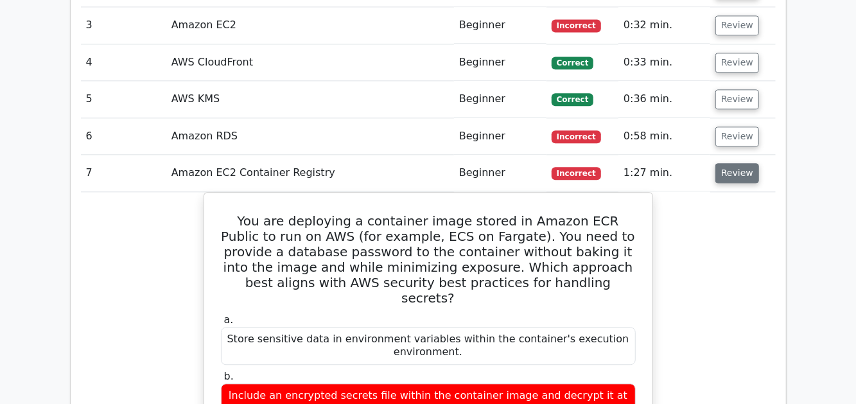
click at [734, 163] on button "Review" at bounding box center [737, 173] width 44 height 20
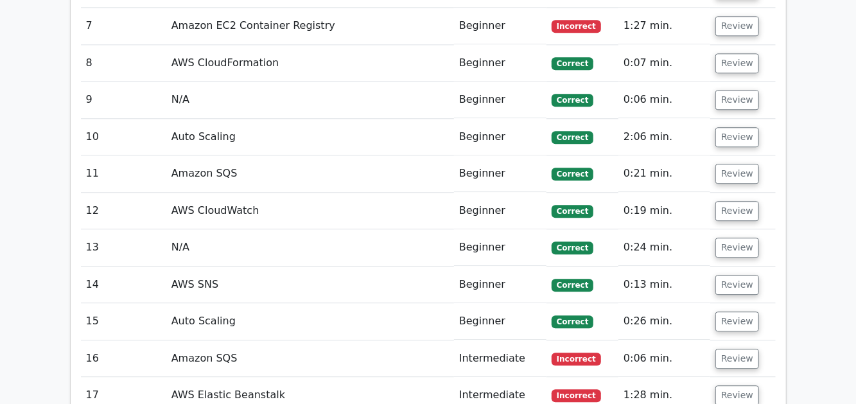
scroll to position [1669, 0]
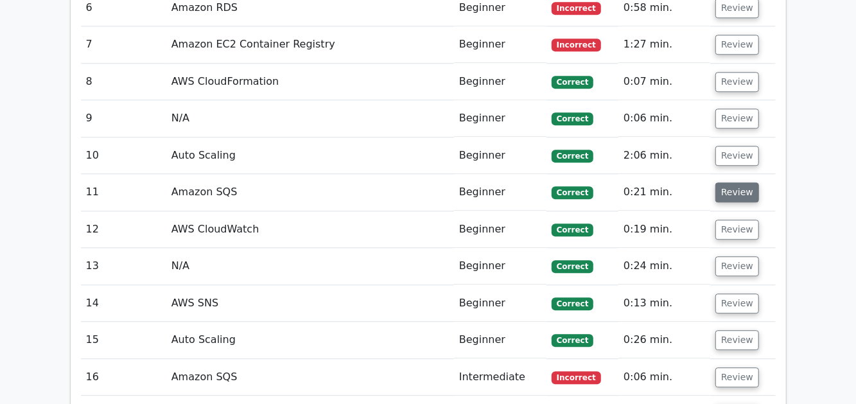
click at [734, 182] on button "Review" at bounding box center [737, 192] width 44 height 20
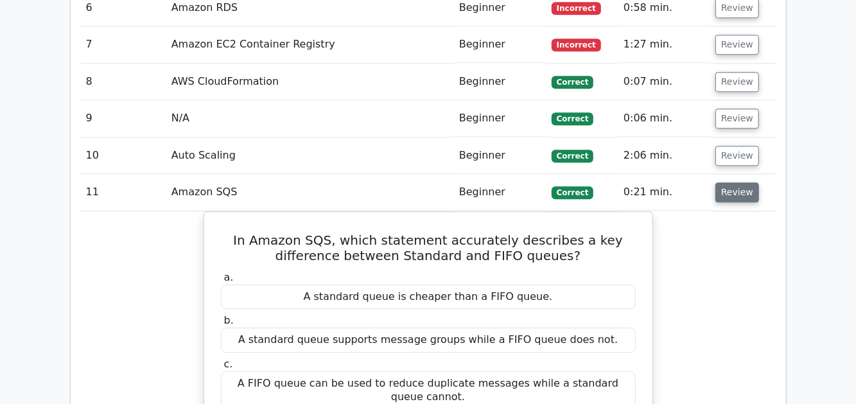
click at [734, 182] on button "Review" at bounding box center [737, 192] width 44 height 20
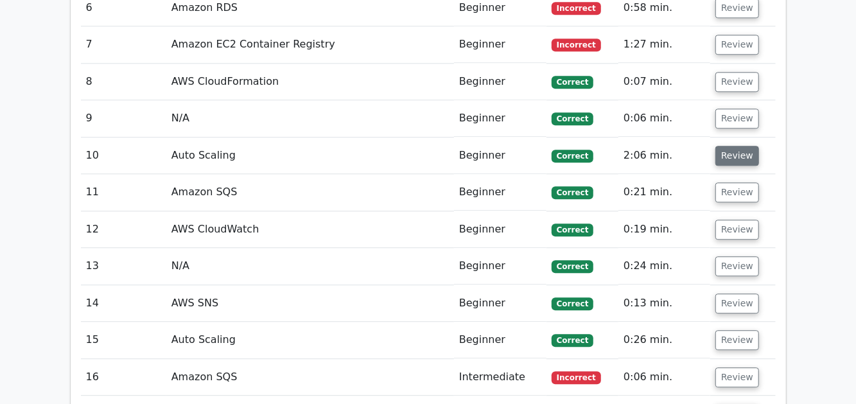
click at [722, 146] on button "Review" at bounding box center [737, 156] width 44 height 20
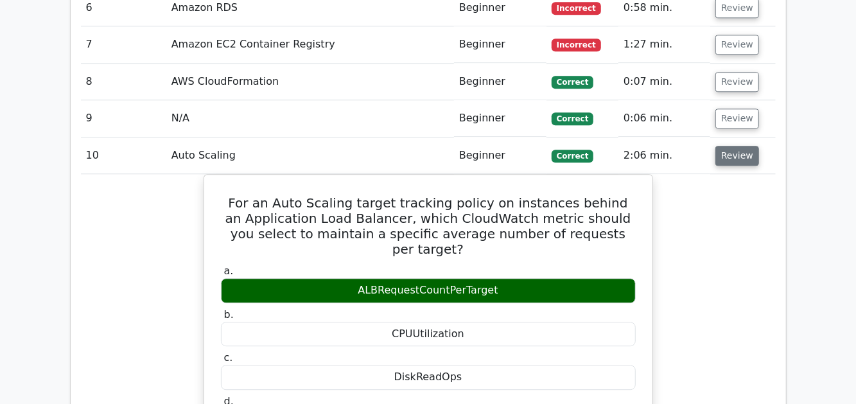
click at [722, 146] on button "Review" at bounding box center [737, 156] width 44 height 20
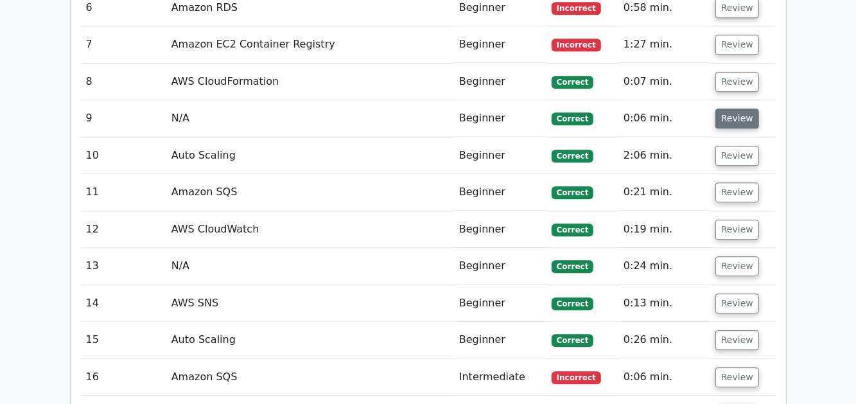
click at [738, 108] on button "Review" at bounding box center [737, 118] width 44 height 20
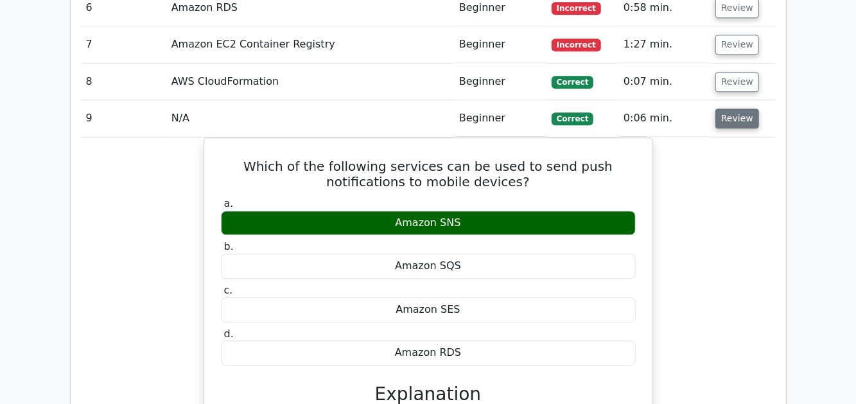
click at [738, 108] on button "Review" at bounding box center [737, 118] width 44 height 20
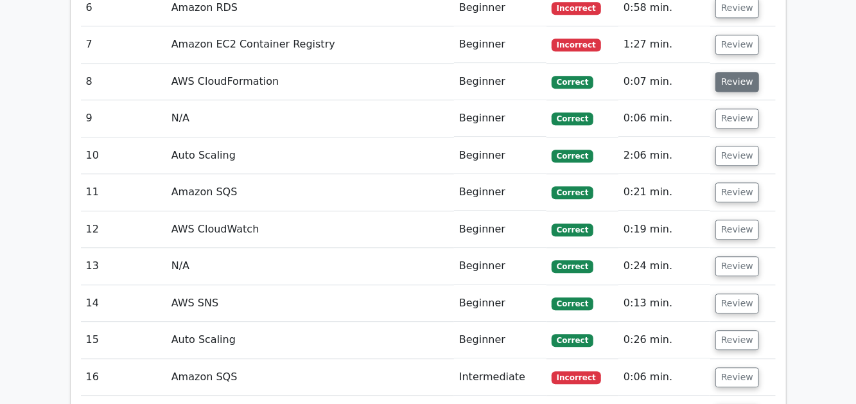
click at [738, 72] on button "Review" at bounding box center [737, 82] width 44 height 20
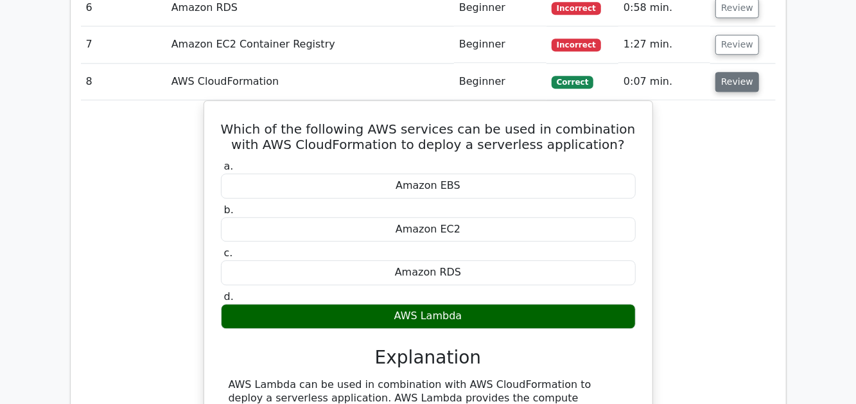
click at [738, 72] on button "Review" at bounding box center [737, 82] width 44 height 20
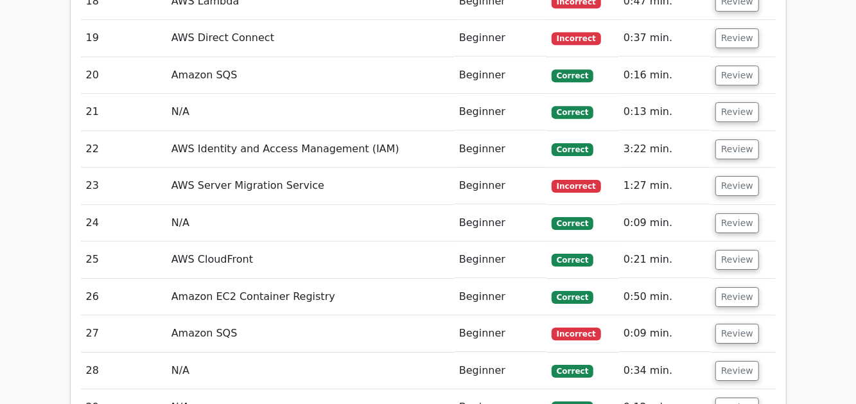
scroll to position [2439, 0]
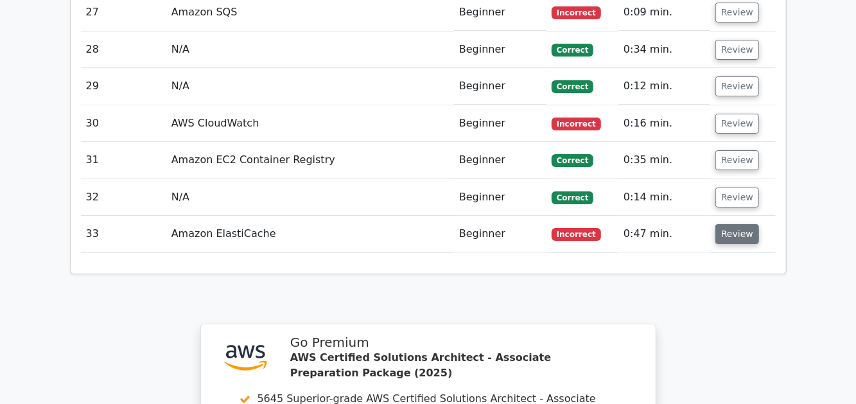
click at [728, 224] on button "Review" at bounding box center [737, 234] width 44 height 20
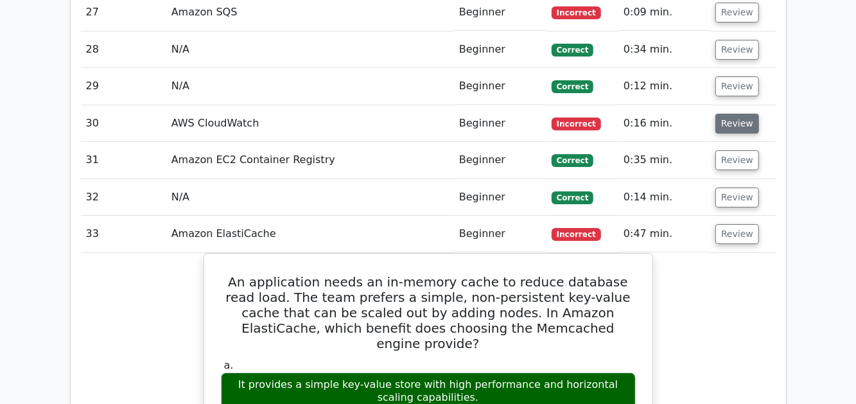
click at [734, 114] on button "Review" at bounding box center [737, 124] width 44 height 20
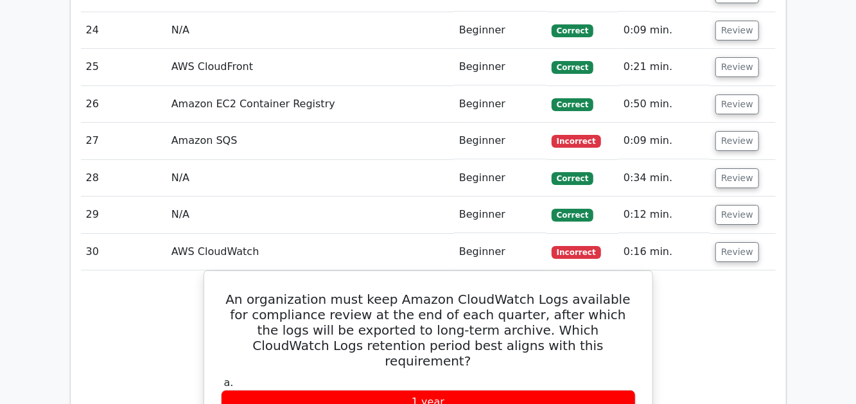
scroll to position [2311, 0]
click at [732, 131] on button "Review" at bounding box center [737, 141] width 44 height 20
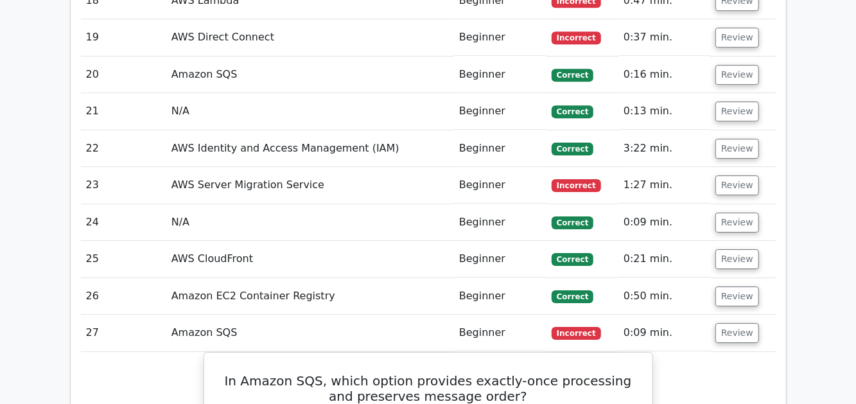
scroll to position [2118, 0]
click at [729, 176] on button "Review" at bounding box center [737, 186] width 44 height 20
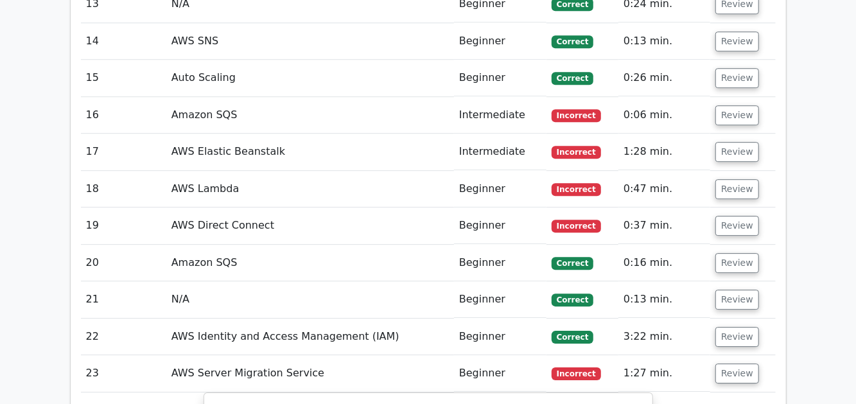
scroll to position [1862, 0]
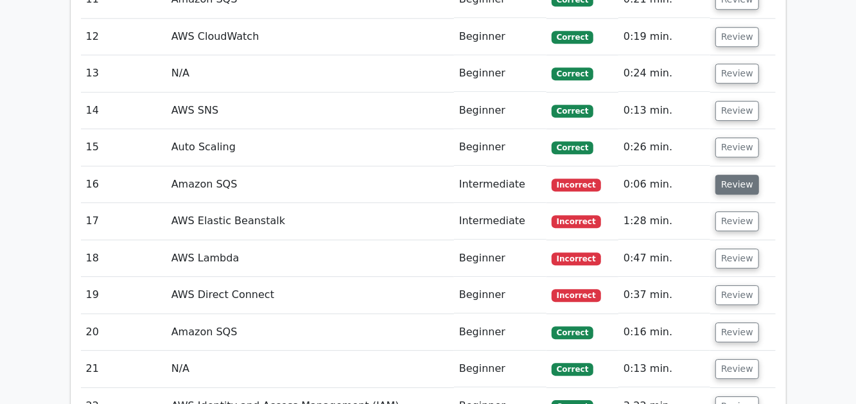
click at [735, 175] on button "Review" at bounding box center [737, 185] width 44 height 20
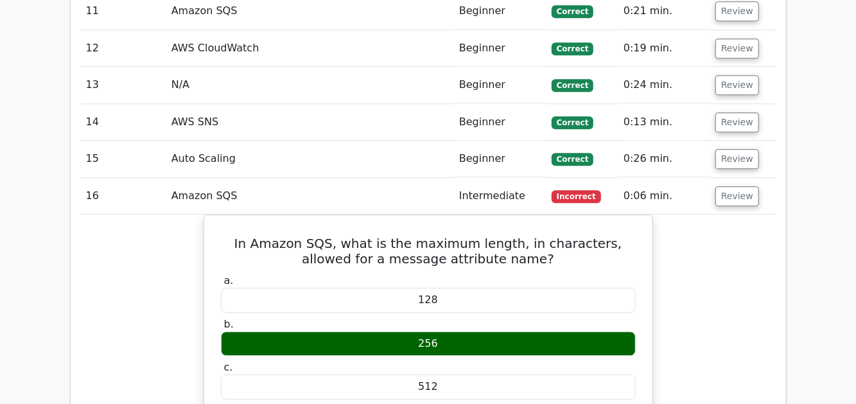
scroll to position [1926, 0]
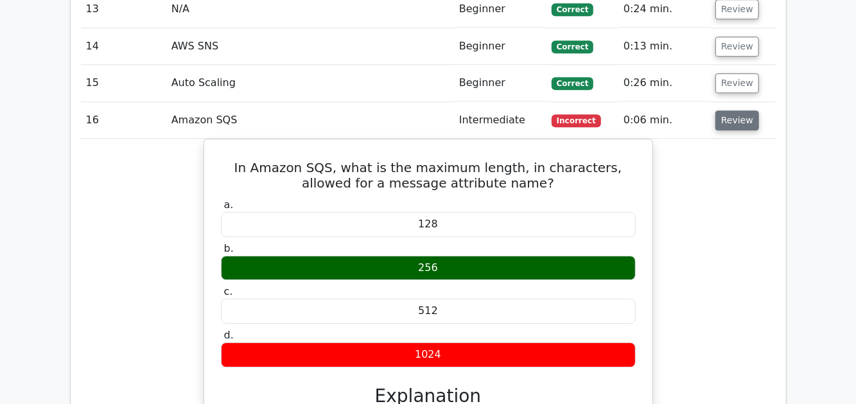
click at [728, 110] on button "Review" at bounding box center [737, 120] width 44 height 20
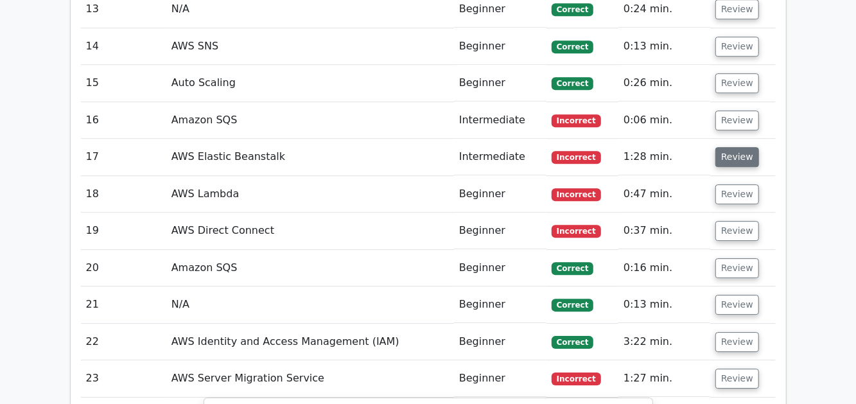
click at [731, 139] on td "Review" at bounding box center [742, 157] width 65 height 37
click at [731, 147] on button "Review" at bounding box center [737, 157] width 44 height 20
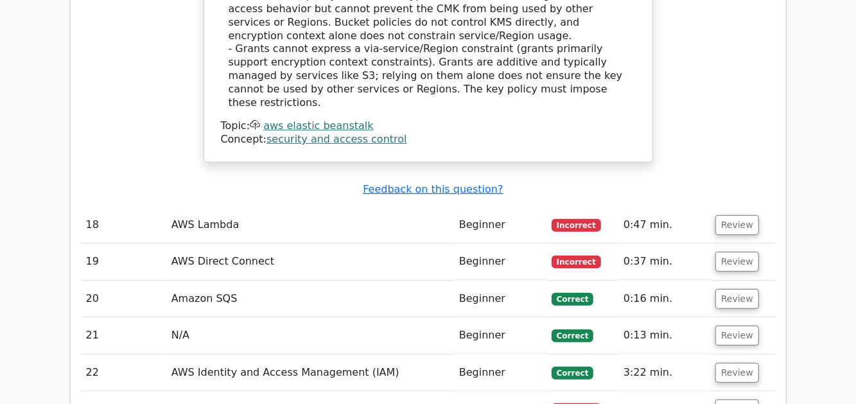
scroll to position [2760, 0]
click at [732, 400] on button "Review" at bounding box center [737, 410] width 44 height 20
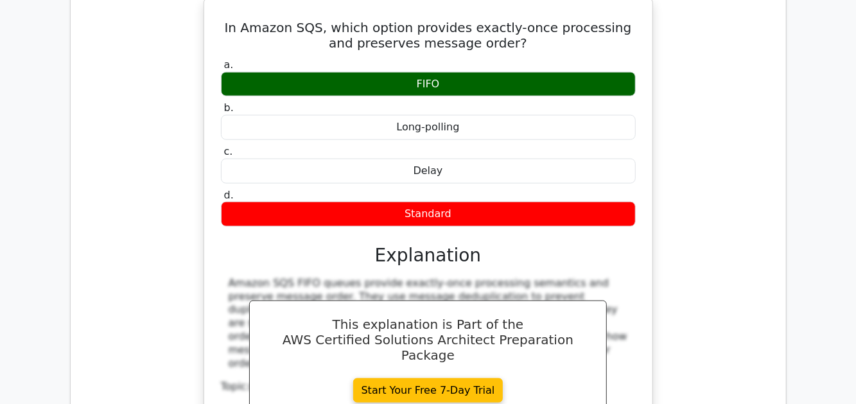
scroll to position [3081, 0]
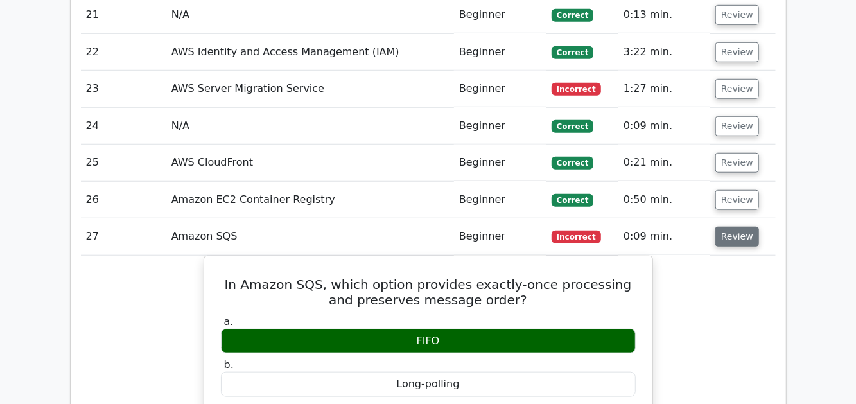
click at [729, 227] on button "Review" at bounding box center [737, 237] width 44 height 20
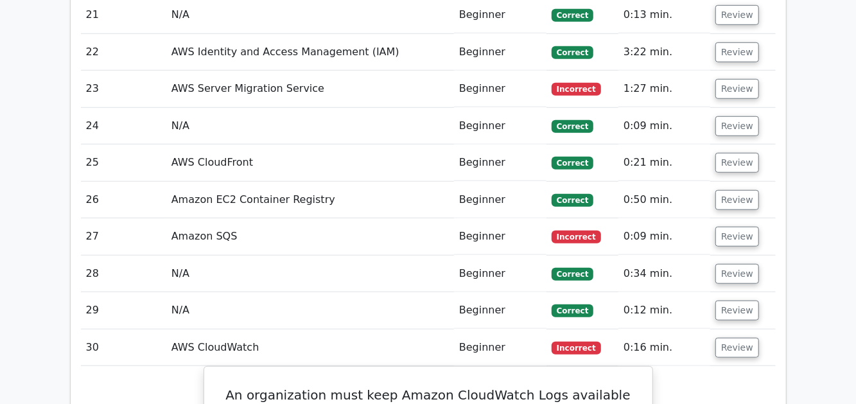
click at [713, 329] on td "Review" at bounding box center [742, 347] width 65 height 37
click at [720, 338] on button "Review" at bounding box center [737, 348] width 44 height 20
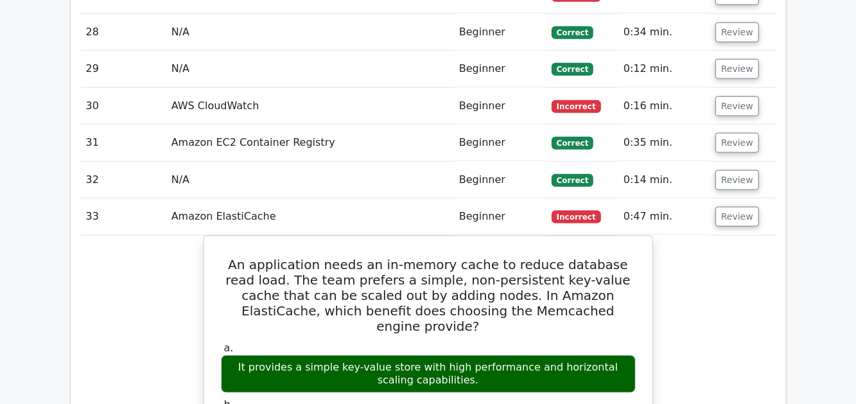
scroll to position [3338, 0]
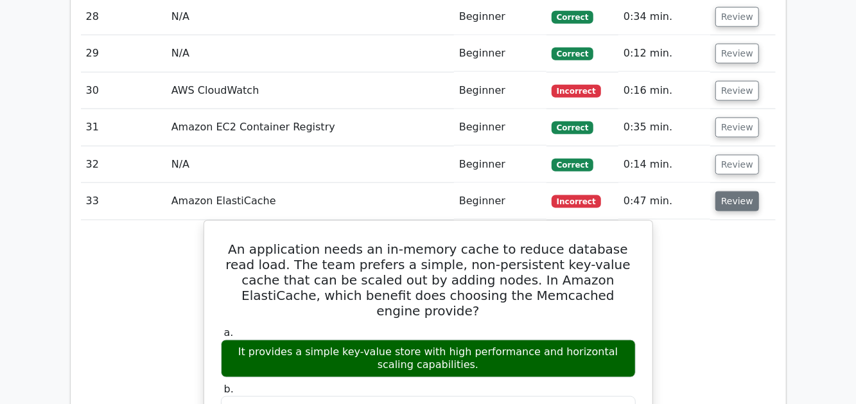
click at [741, 191] on button "Review" at bounding box center [737, 201] width 44 height 20
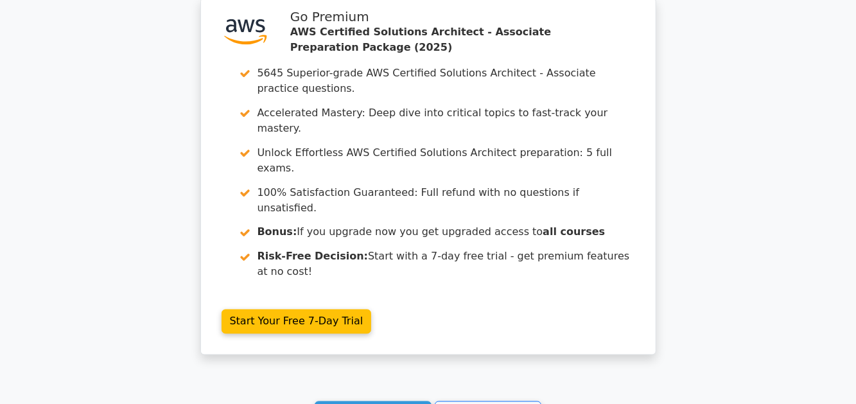
scroll to position [3636, 0]
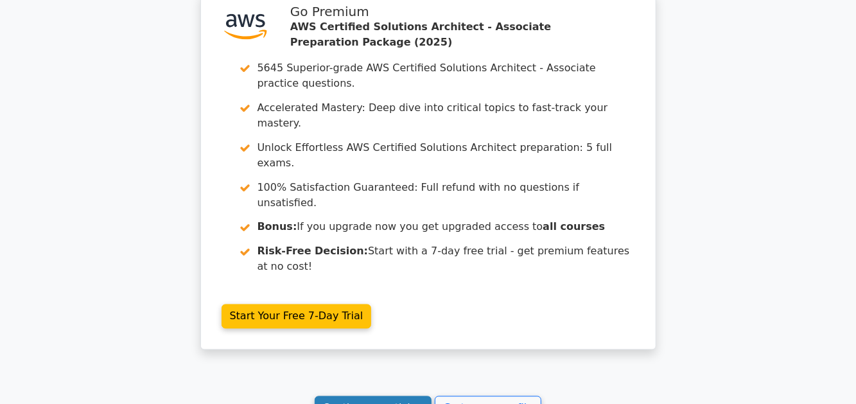
click at [383, 396] on link "Continue practicing" at bounding box center [373, 408] width 117 height 24
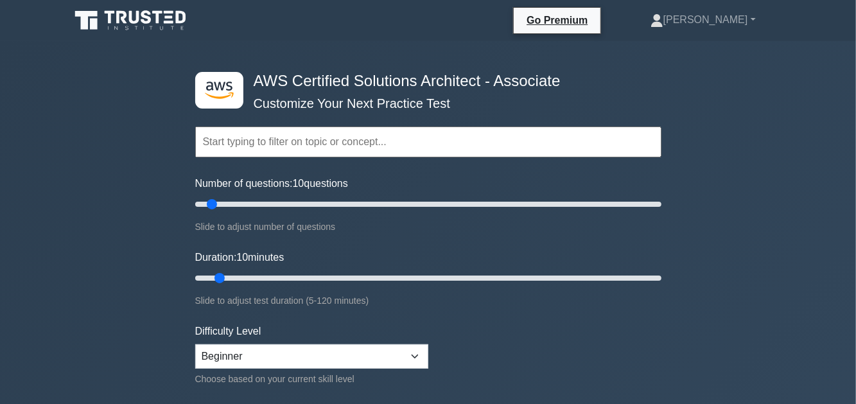
click at [279, 142] on input "text" at bounding box center [428, 141] width 466 height 31
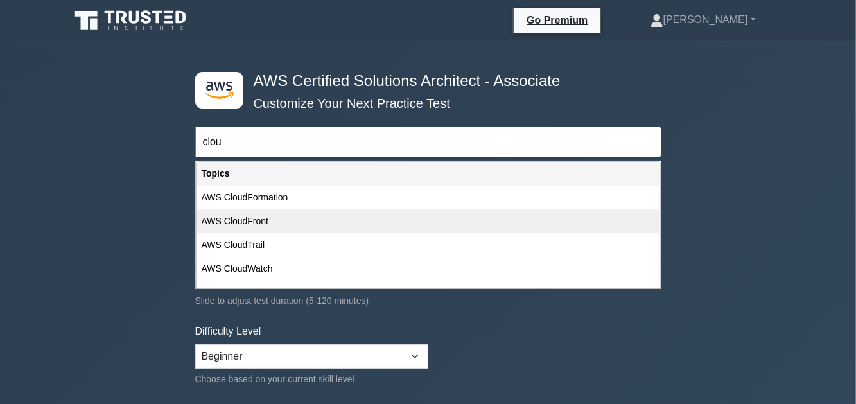
click at [235, 225] on div "AWS CloudFront" at bounding box center [427, 221] width 463 height 24
type input "AWS CloudFront"
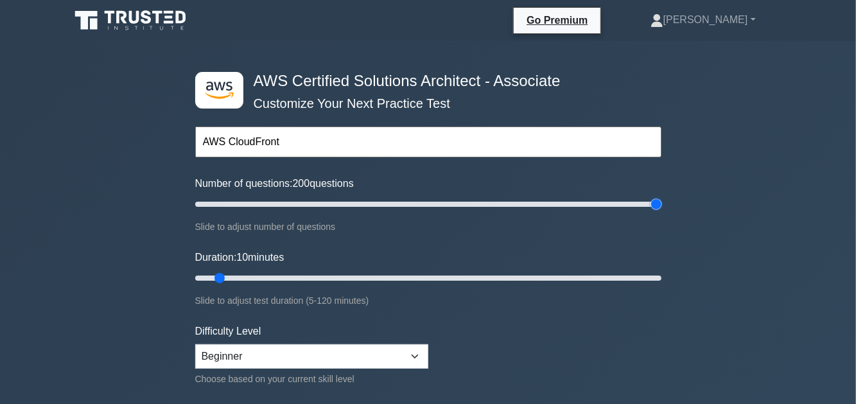
drag, startPoint x: 212, startPoint y: 205, endPoint x: 734, endPoint y: 210, distance: 521.9
type input "200"
click at [661, 210] on input "Number of questions: 200 questions" at bounding box center [428, 203] width 466 height 15
drag, startPoint x: 220, startPoint y: 275, endPoint x: 661, endPoint y: 282, distance: 441.1
type input "120"
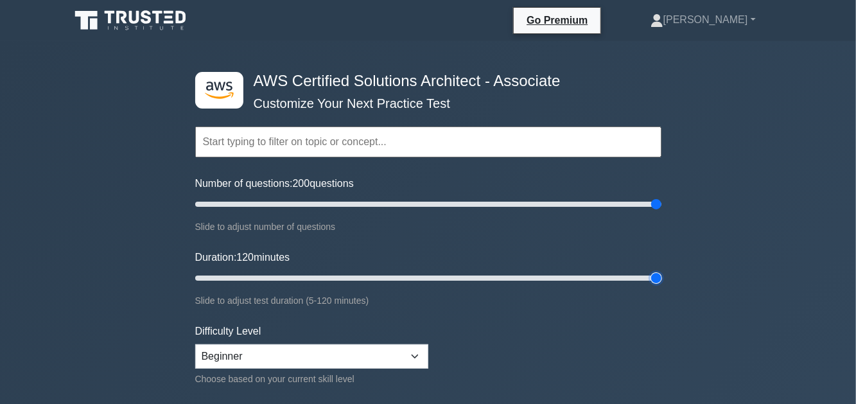
click at [661, 282] on input "Duration: 120 minutes" at bounding box center [428, 277] width 466 height 15
click at [259, 146] on input "text" at bounding box center [428, 141] width 466 height 31
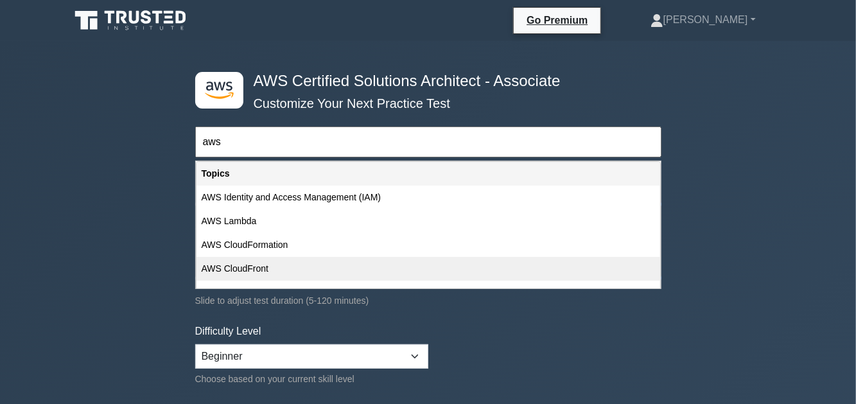
click at [248, 265] on div "AWS CloudFront" at bounding box center [427, 269] width 463 height 24
type input "AWS CloudFront"
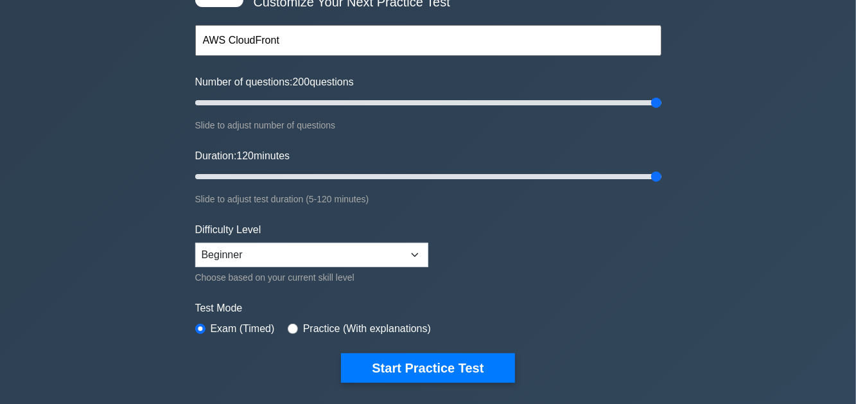
scroll to position [128, 0]
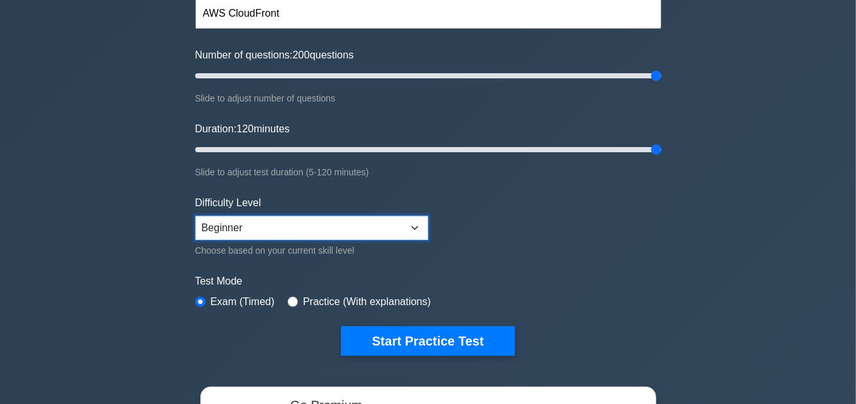
click at [370, 220] on select "Beginner Intermediate Expert" at bounding box center [311, 228] width 233 height 24
select select "expert"
click at [195, 216] on select "Beginner Intermediate Expert" at bounding box center [311, 228] width 233 height 24
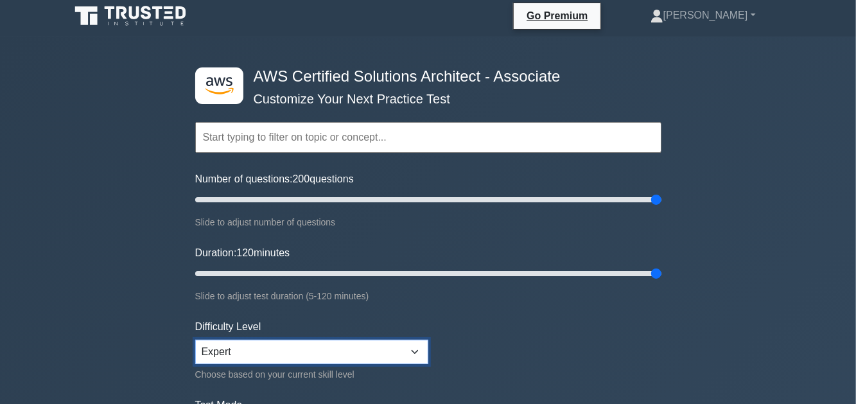
scroll to position [0, 0]
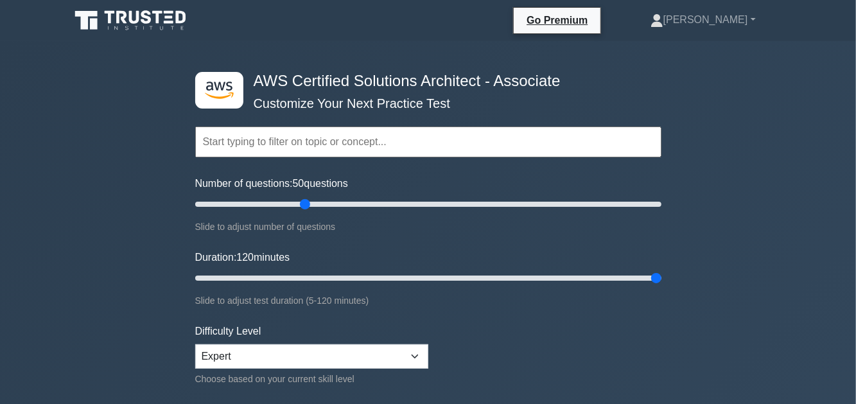
drag, startPoint x: 654, startPoint y: 207, endPoint x: 310, endPoint y: 199, distance: 344.2
type input "50"
click at [310, 199] on input "Number of questions: 50 questions" at bounding box center [428, 203] width 466 height 15
drag, startPoint x: 653, startPoint y: 275, endPoint x: 313, endPoint y: 274, distance: 340.2
type input "35"
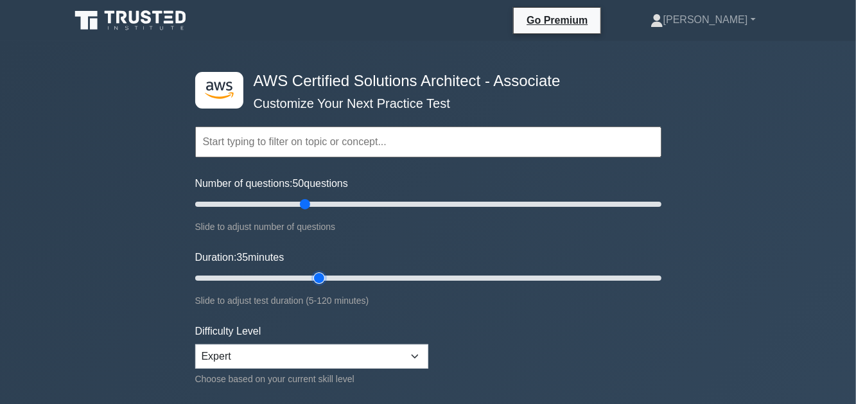
click at [313, 274] on input "Duration: 35 minutes" at bounding box center [428, 277] width 466 height 15
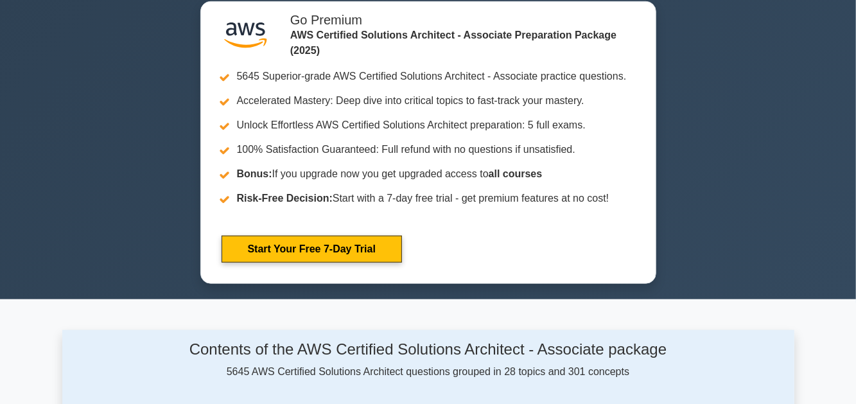
scroll to position [321, 0]
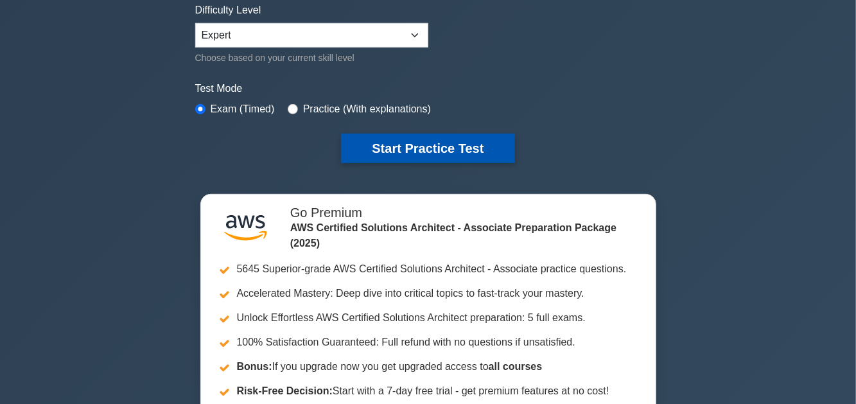
click at [442, 150] on button "Start Practice Test" at bounding box center [427, 149] width 173 height 30
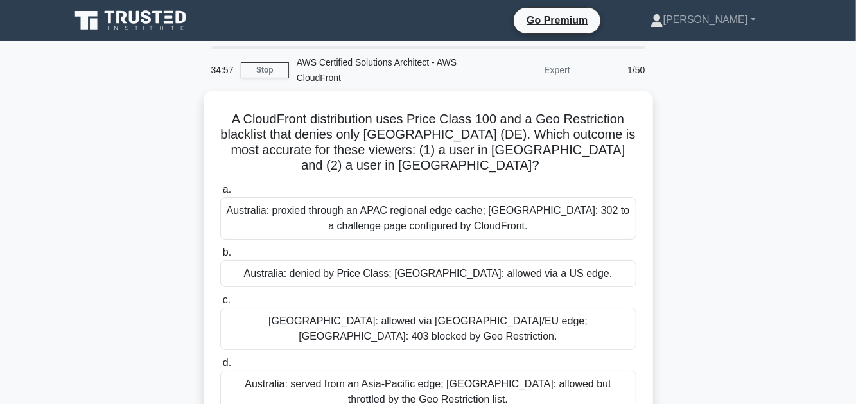
scroll to position [64, 0]
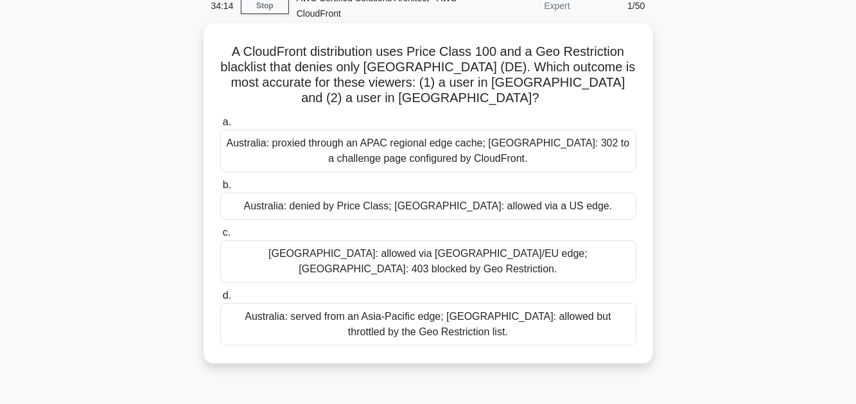
click at [430, 255] on div "[GEOGRAPHIC_DATA]: allowed via [GEOGRAPHIC_DATA]/EU edge; [GEOGRAPHIC_DATA]: 40…" at bounding box center [428, 261] width 416 height 42
click at [220, 237] on input "c. [GEOGRAPHIC_DATA]: allowed via [GEOGRAPHIC_DATA]/EU edge; [GEOGRAPHIC_DATA]:…" at bounding box center [220, 233] width 0 height 8
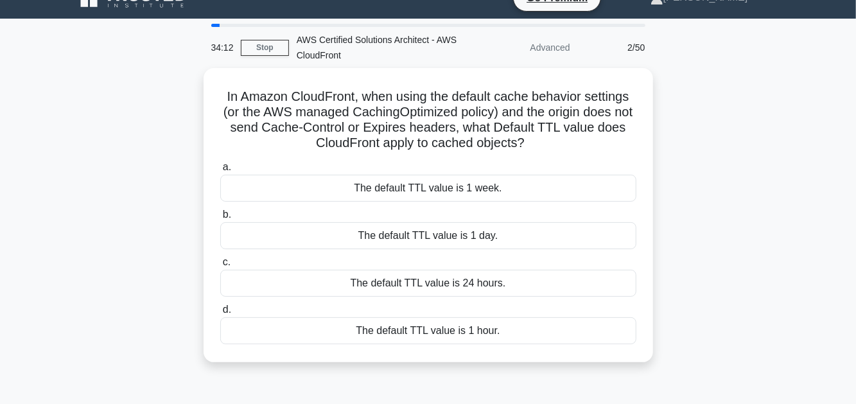
scroll to position [0, 0]
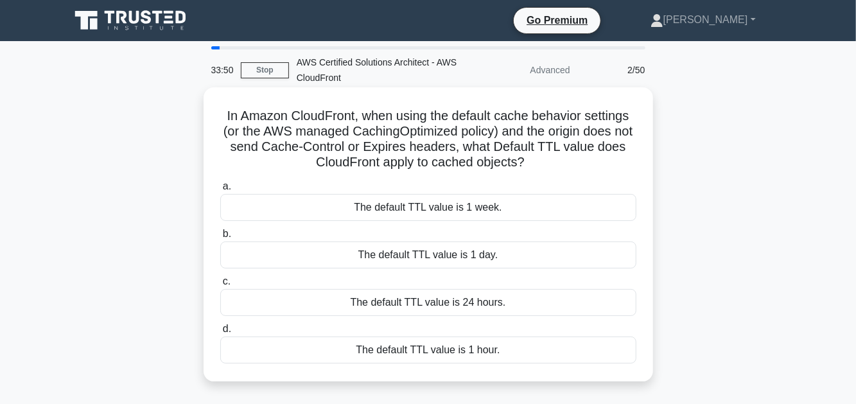
click at [449, 298] on div "The default TTL value is 24 hours." at bounding box center [428, 302] width 416 height 27
click at [220, 286] on input "c. The default TTL value is 24 hours." at bounding box center [220, 281] width 0 height 8
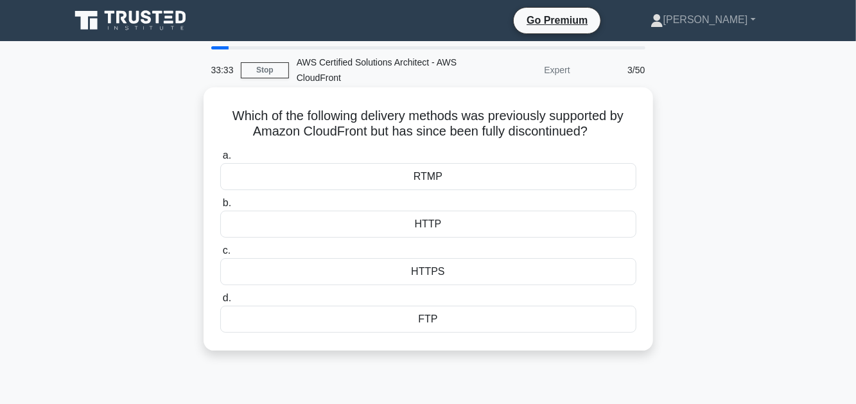
click at [453, 184] on div "RTMP" at bounding box center [428, 176] width 416 height 27
click at [220, 160] on input "a. RTMP" at bounding box center [220, 155] width 0 height 8
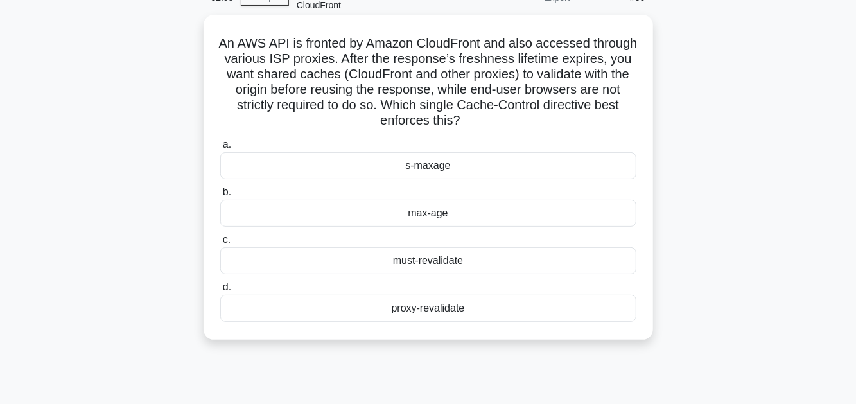
scroll to position [128, 0]
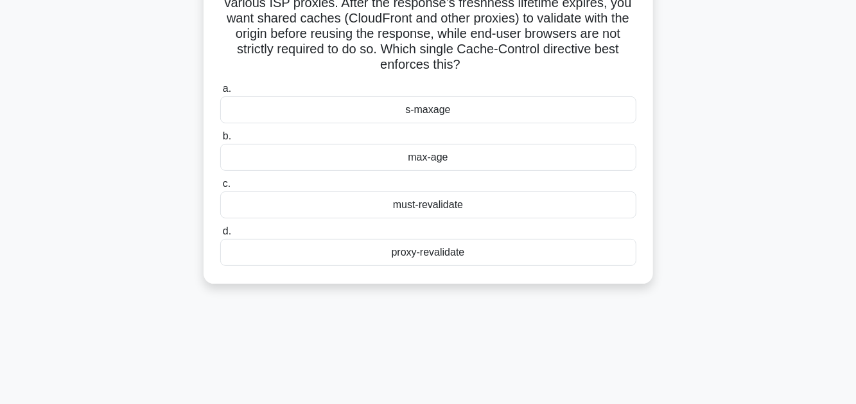
click at [454, 241] on div "proxy-revalidate" at bounding box center [428, 252] width 416 height 27
click at [220, 236] on input "d. proxy-revalidate" at bounding box center [220, 231] width 0 height 8
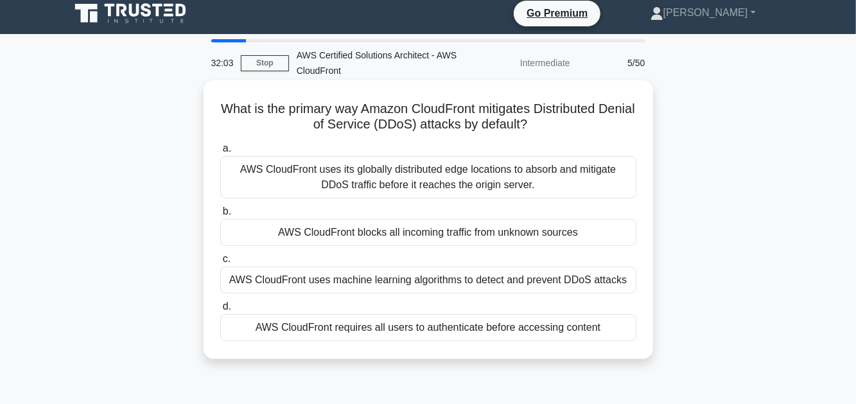
scroll to position [0, 0]
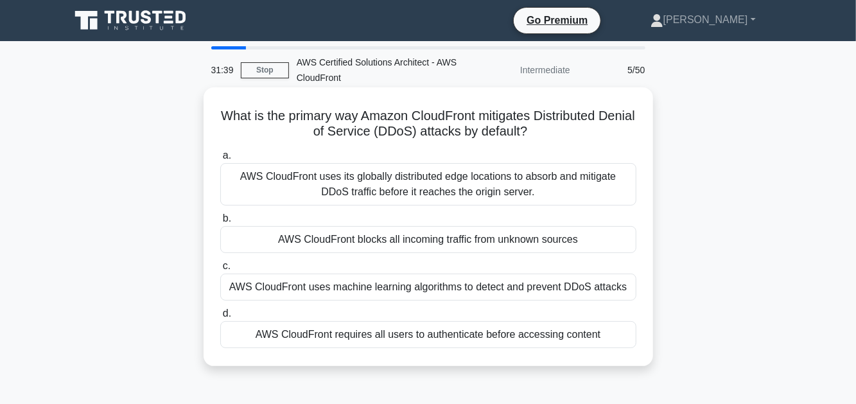
click at [379, 291] on div "AWS CloudFront uses machine learning algorithms to detect and prevent DDoS atta…" at bounding box center [428, 286] width 416 height 27
click at [220, 270] on input "c. AWS CloudFront uses machine learning algorithms to detect and prevent DDoS a…" at bounding box center [220, 266] width 0 height 8
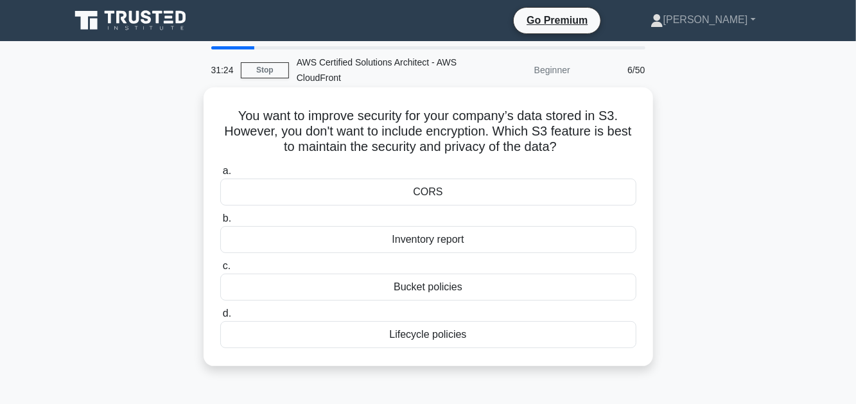
click at [443, 336] on div "Lifecycle policies" at bounding box center [428, 334] width 416 height 27
click at [220, 318] on input "d. Lifecycle policies" at bounding box center [220, 313] width 0 height 8
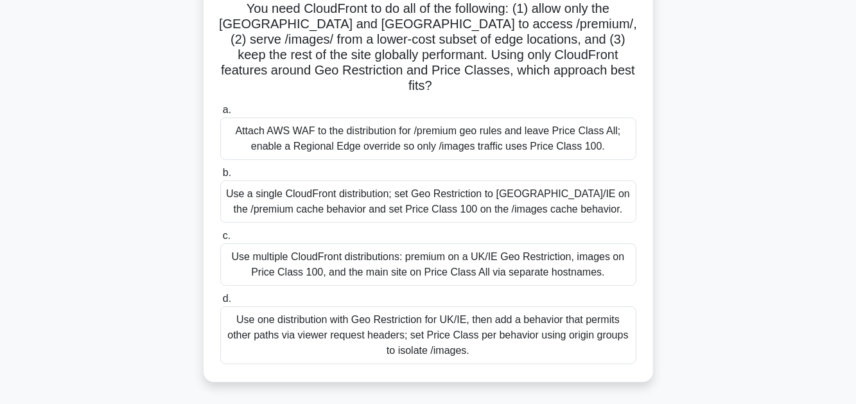
scroll to position [128, 0]
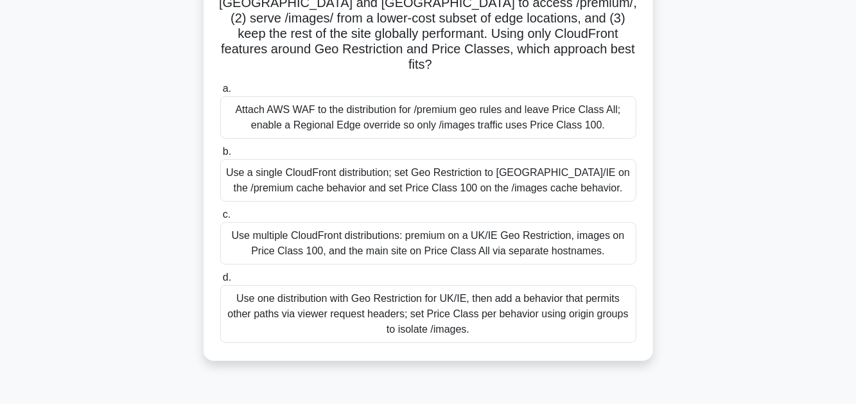
click at [365, 105] on div "Attach AWS WAF to the distribution for /premium geo rules and leave Price Class…" at bounding box center [428, 117] width 416 height 42
click at [220, 93] on input "a. Attach AWS WAF to the distribution for /premium geo rules and leave Price Cl…" at bounding box center [220, 89] width 0 height 8
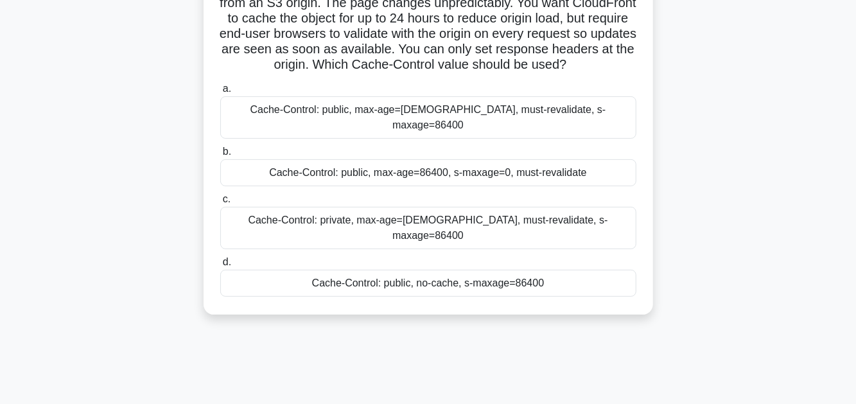
click at [410, 169] on div "Cache-Control: public, max-age=86400, s-maxage=0, must-revalidate" at bounding box center [428, 172] width 416 height 27
click at [220, 156] on input "b. Cache-Control: public, max-age=86400, s-maxage=0, must-revalidate" at bounding box center [220, 152] width 0 height 8
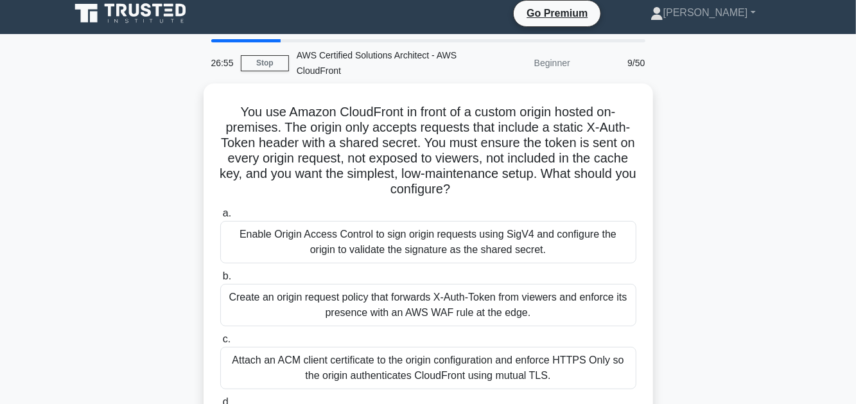
scroll to position [0, 0]
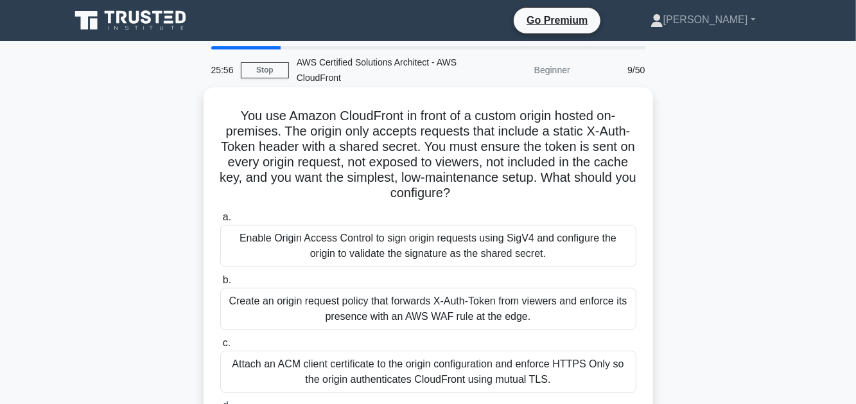
click at [505, 309] on div "Create an origin request policy that forwards X-Auth-Token from viewers and enf…" at bounding box center [428, 309] width 416 height 42
click at [220, 284] on input "b. Create an origin request policy that forwards X-Auth-Token from viewers and …" at bounding box center [220, 280] width 0 height 8
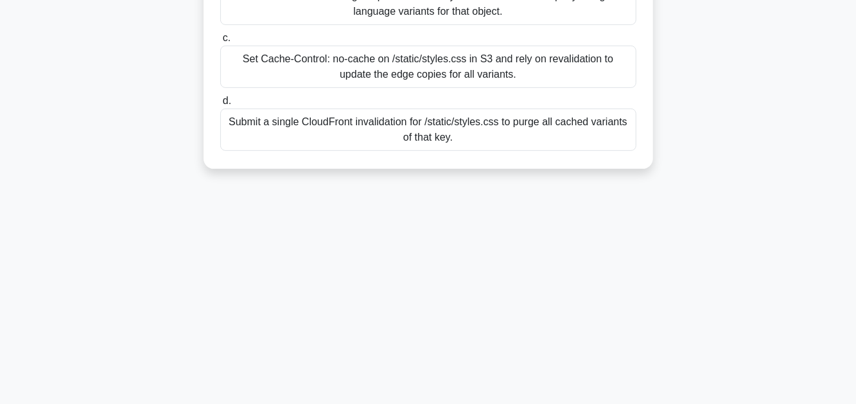
scroll to position [33, 0]
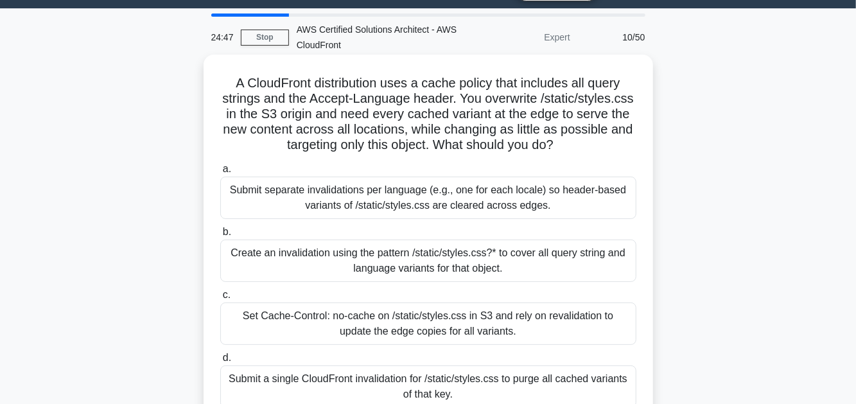
click at [476, 383] on div "Submit a single CloudFront invalidation for /static/styles.css to purge all cac…" at bounding box center [428, 386] width 416 height 42
click at [220, 362] on input "d. Submit a single CloudFront invalidation for /static/styles.css to purge all …" at bounding box center [220, 358] width 0 height 8
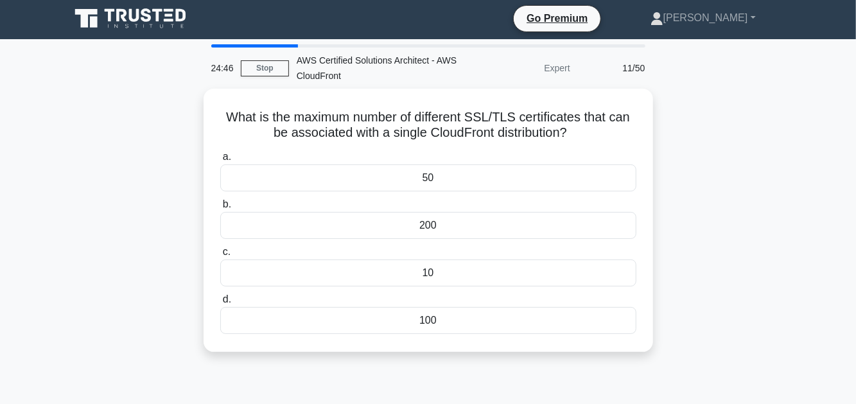
scroll to position [0, 0]
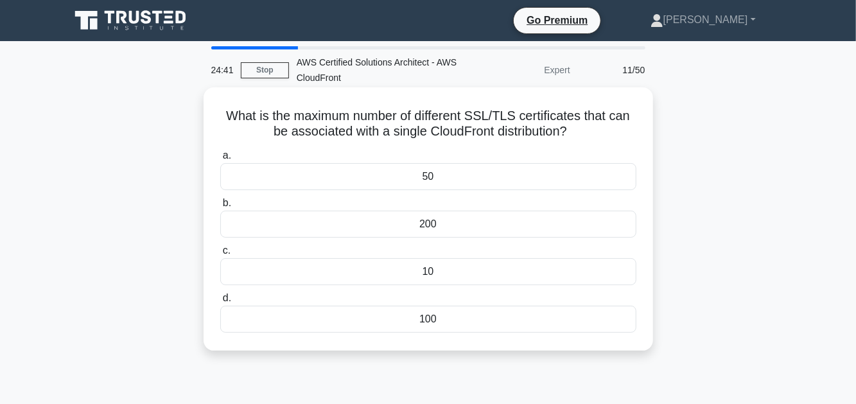
click at [463, 312] on div "100" at bounding box center [428, 319] width 416 height 27
click at [220, 302] on input "d. 100" at bounding box center [220, 298] width 0 height 8
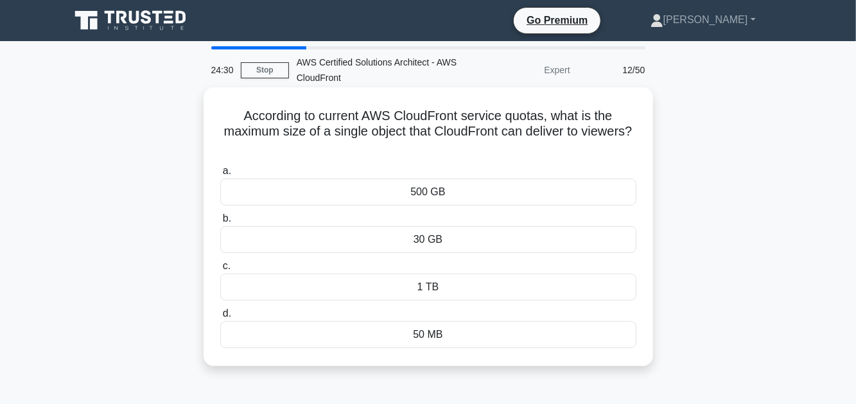
click at [501, 194] on div "500 GB" at bounding box center [428, 191] width 416 height 27
click at [220, 175] on input "a. 500 GB" at bounding box center [220, 171] width 0 height 8
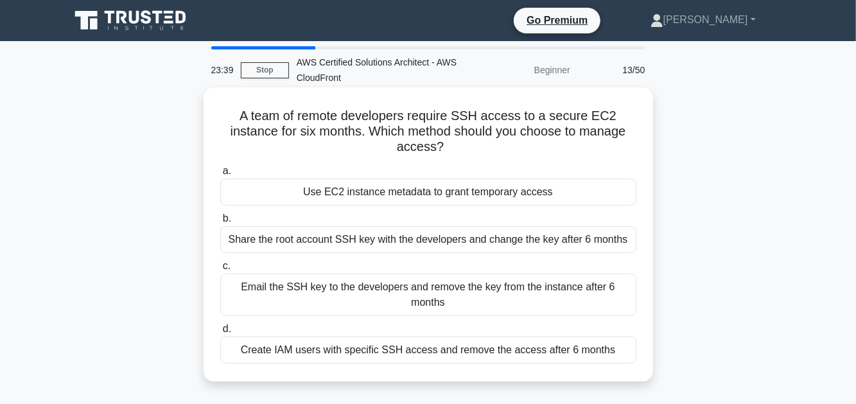
click at [536, 241] on div "Share the root account SSH key with the developers and change the key after 6 m…" at bounding box center [428, 239] width 416 height 27
click at [220, 223] on input "b. Share the root account SSH key with the developers and change the key after …" at bounding box center [220, 218] width 0 height 8
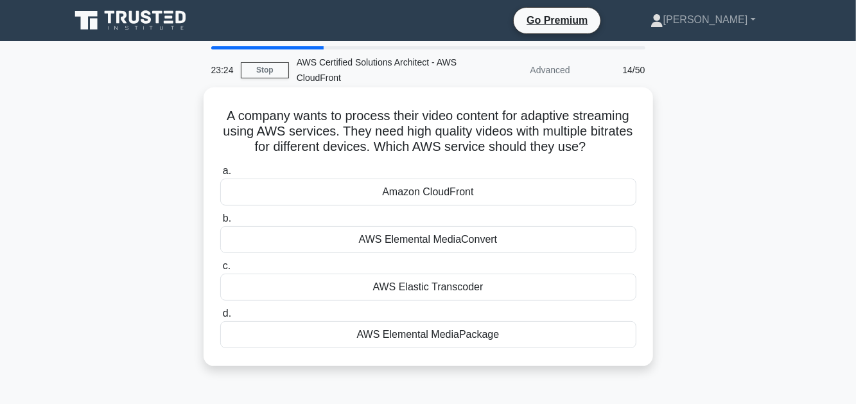
click at [510, 191] on div "Amazon CloudFront" at bounding box center [428, 191] width 416 height 27
click at [220, 175] on input "a. Amazon CloudFront" at bounding box center [220, 171] width 0 height 8
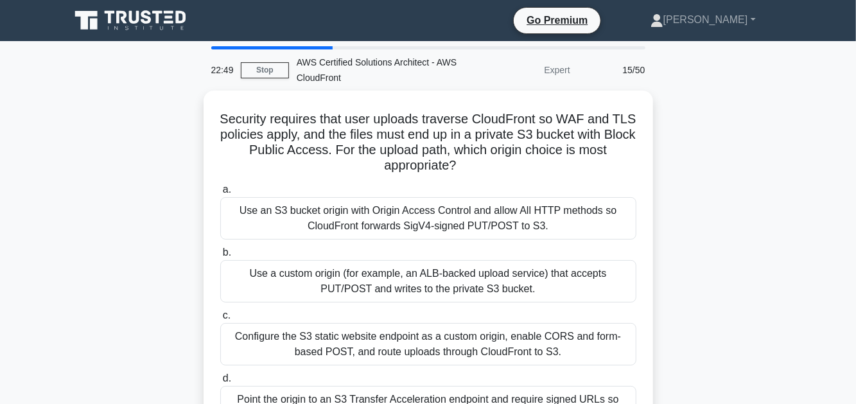
scroll to position [64, 0]
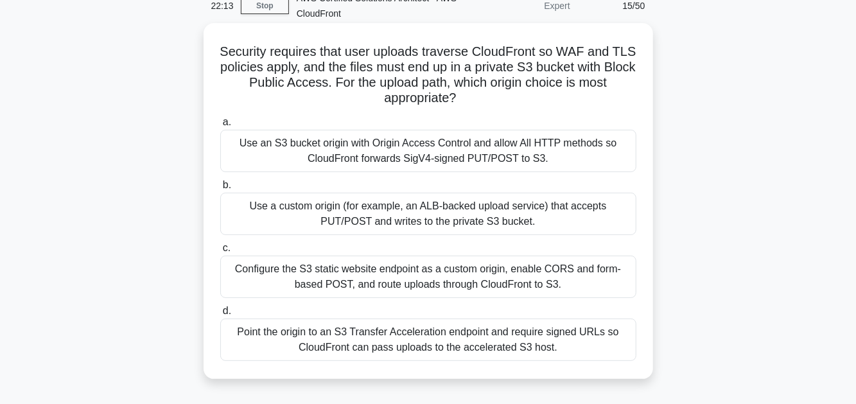
click at [426, 270] on div "Configure the S3 static website endpoint as a custom origin, enable CORS and fo…" at bounding box center [428, 276] width 416 height 42
click at [220, 252] on input "c. Configure the S3 static website endpoint as a custom origin, enable CORS and…" at bounding box center [220, 248] width 0 height 8
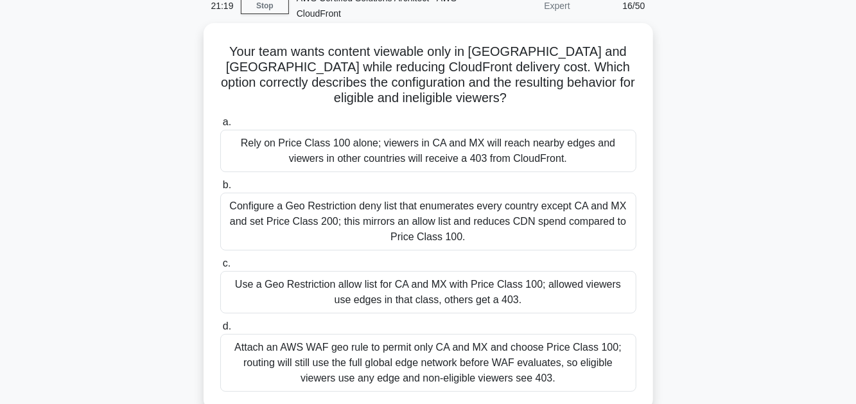
click at [471, 368] on div "Attach an AWS WAF geo rule to permit only CA and MX and choose Price Class 100;…" at bounding box center [428, 363] width 416 height 58
click at [220, 331] on input "d. Attach an AWS WAF geo rule to permit only CA and MX and choose Price Class 1…" at bounding box center [220, 326] width 0 height 8
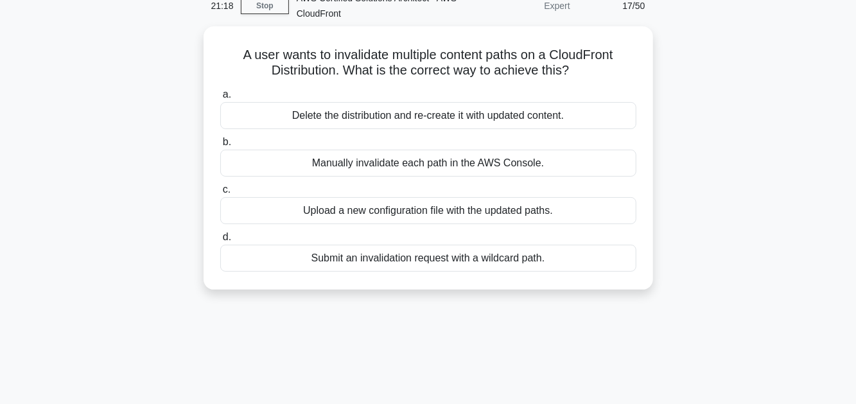
scroll to position [0, 0]
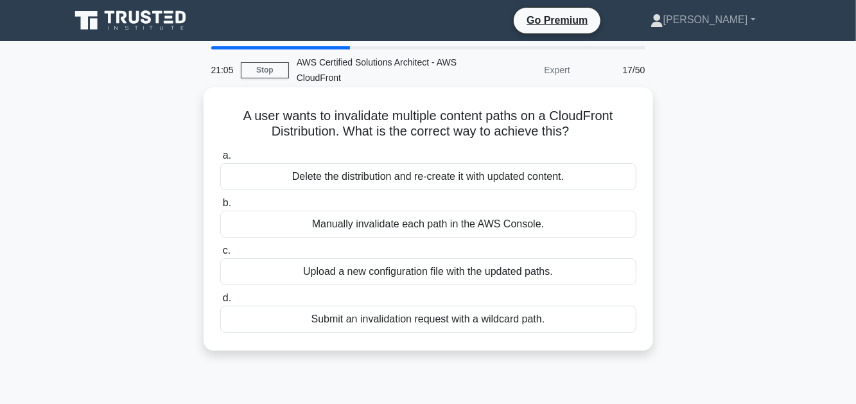
click at [447, 320] on div "Submit an invalidation request with a wildcard path." at bounding box center [428, 319] width 416 height 27
click at [220, 302] on input "d. Submit an invalidation request with a wildcard path." at bounding box center [220, 298] width 0 height 8
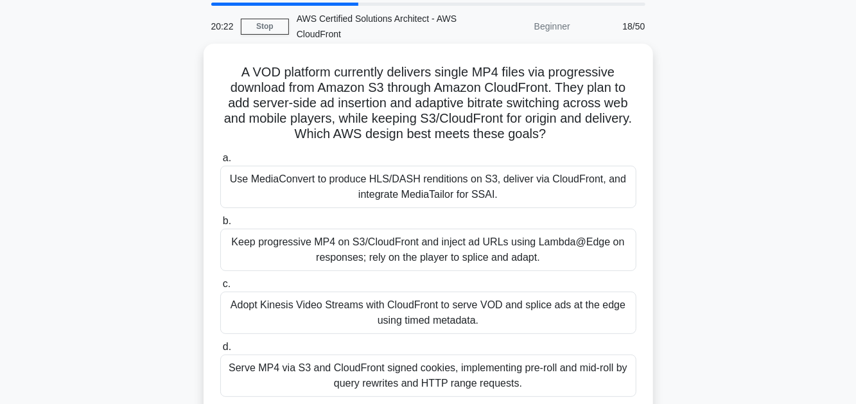
scroll to position [64, 0]
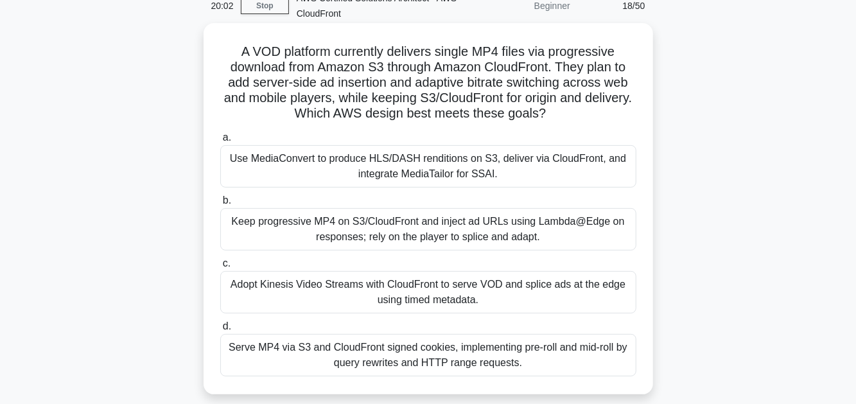
click at [472, 293] on div "Adopt Kinesis Video Streams with CloudFront to serve VOD and splice ads at the …" at bounding box center [428, 292] width 416 height 42
click at [220, 268] on input "c. Adopt Kinesis Video Streams with CloudFront to serve VOD and splice ads at t…" at bounding box center [220, 263] width 0 height 8
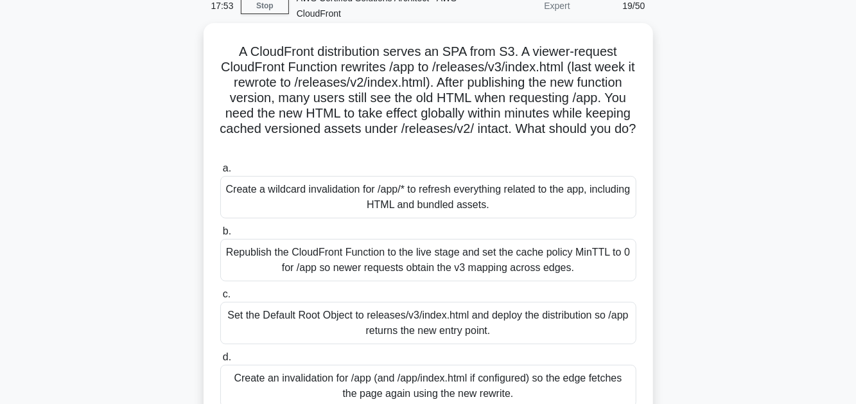
click at [268, 270] on div "Republish the CloudFront Function to the live stage and set the cache policy Mi…" at bounding box center [428, 260] width 416 height 42
click at [220, 236] on input "b. Republish the CloudFront Function to the live stage and set the cache policy…" at bounding box center [220, 231] width 0 height 8
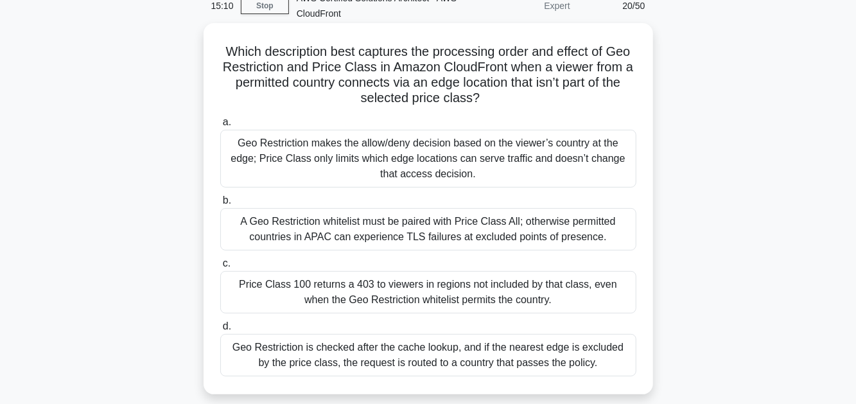
click at [560, 293] on div "Price Class 100 returns a 403 to viewers in regions not included by that class,…" at bounding box center [428, 292] width 416 height 42
click at [220, 268] on input "c. Price Class 100 returns a 403 to viewers in regions not included by that cla…" at bounding box center [220, 263] width 0 height 8
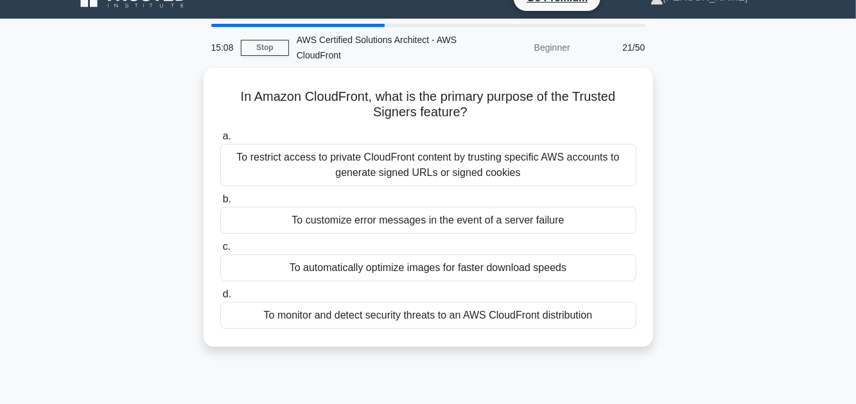
scroll to position [0, 0]
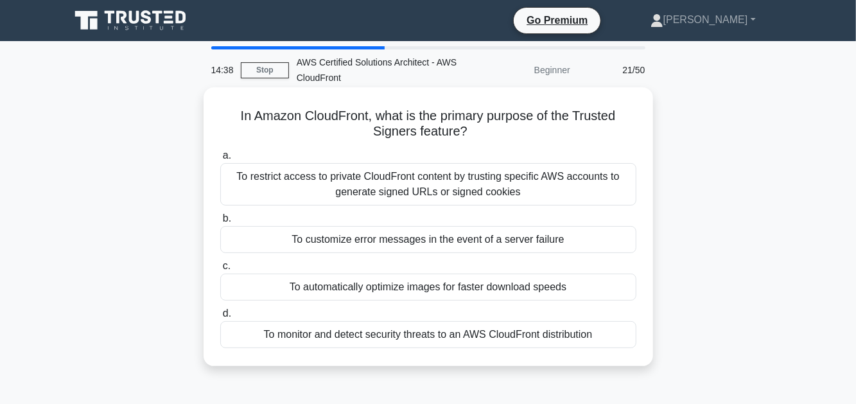
click at [480, 194] on div "To restrict access to private CloudFront content by trusting specific AWS accou…" at bounding box center [428, 184] width 416 height 42
click at [220, 160] on input "a. To restrict access to private CloudFront content by trusting specific AWS ac…" at bounding box center [220, 155] width 0 height 8
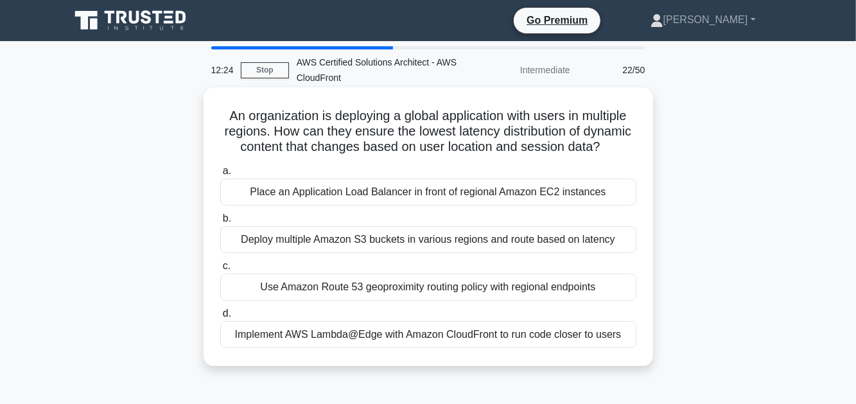
click at [360, 343] on div "Implement AWS Lambda@Edge with Amazon CloudFront to run code closer to users" at bounding box center [428, 334] width 416 height 27
click at [220, 318] on input "d. Implement AWS Lambda@Edge with Amazon CloudFront to run code closer to users" at bounding box center [220, 313] width 0 height 8
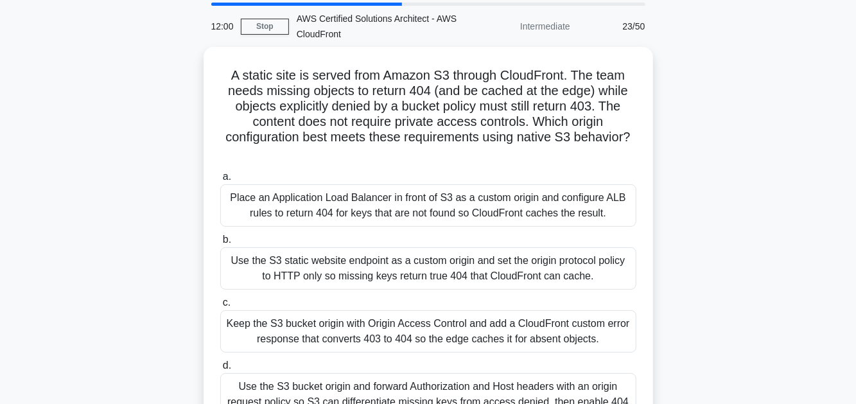
scroll to position [64, 0]
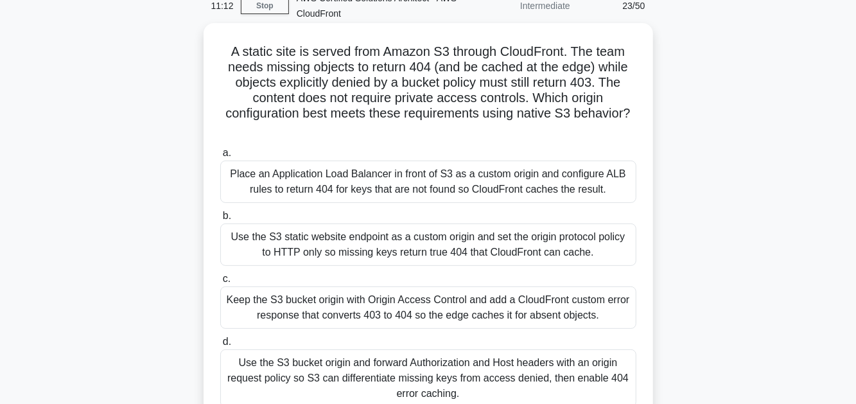
click at [381, 309] on div "Keep the S3 bucket origin with Origin Access Control and add a CloudFront custo…" at bounding box center [428, 307] width 416 height 42
click at [220, 283] on input "c. Keep the S3 bucket origin with Origin Access Control and add a CloudFront cu…" at bounding box center [220, 279] width 0 height 8
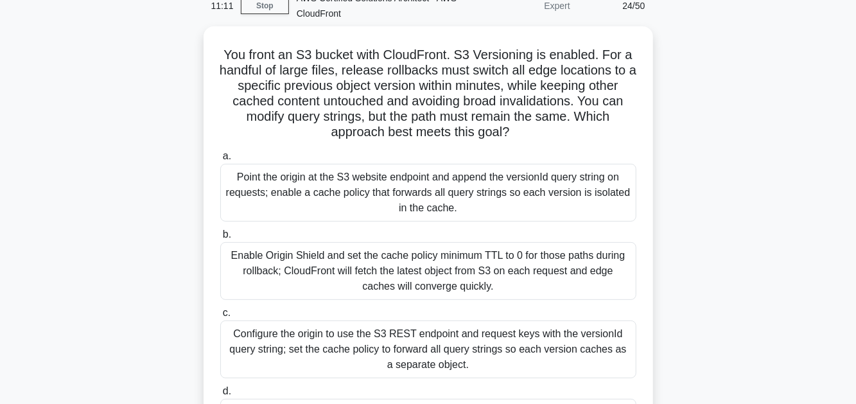
scroll to position [0, 0]
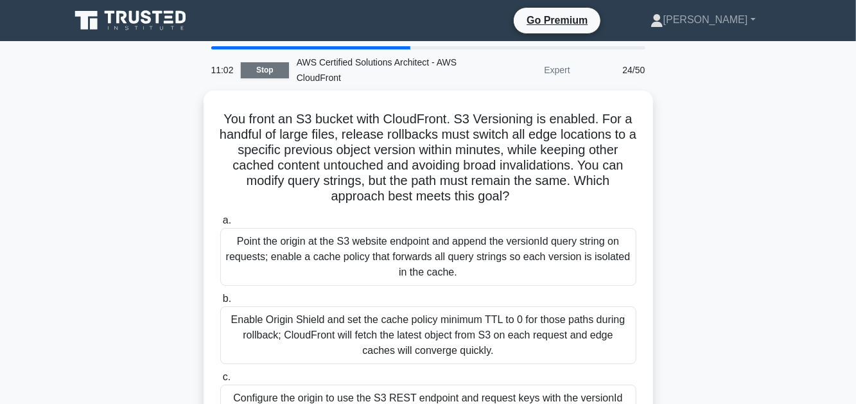
click at [247, 74] on link "Stop" at bounding box center [265, 70] width 48 height 16
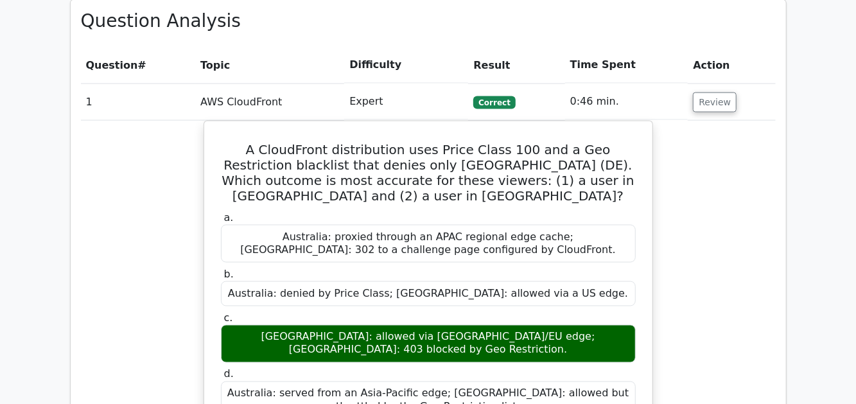
scroll to position [899, 0]
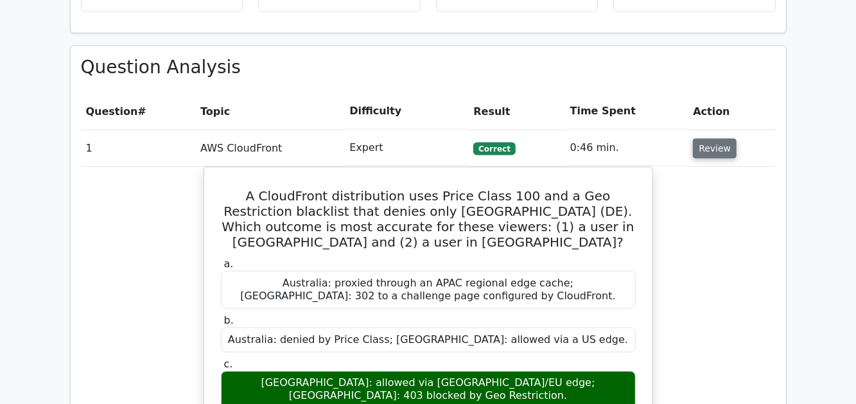
click at [704, 139] on button "Review" at bounding box center [715, 149] width 44 height 20
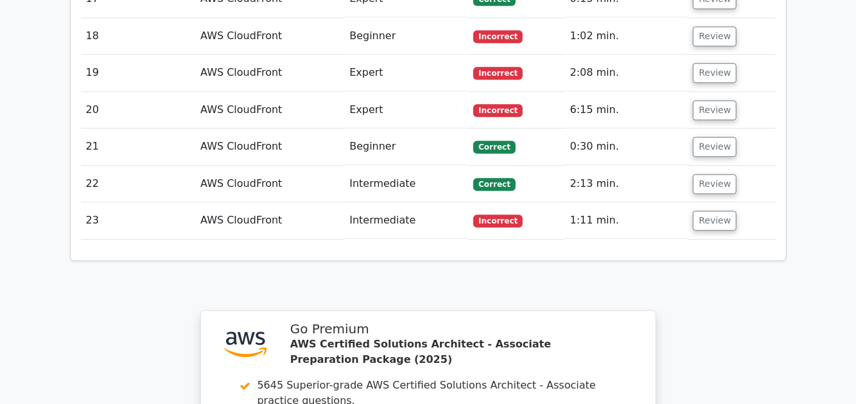
scroll to position [1605, 0]
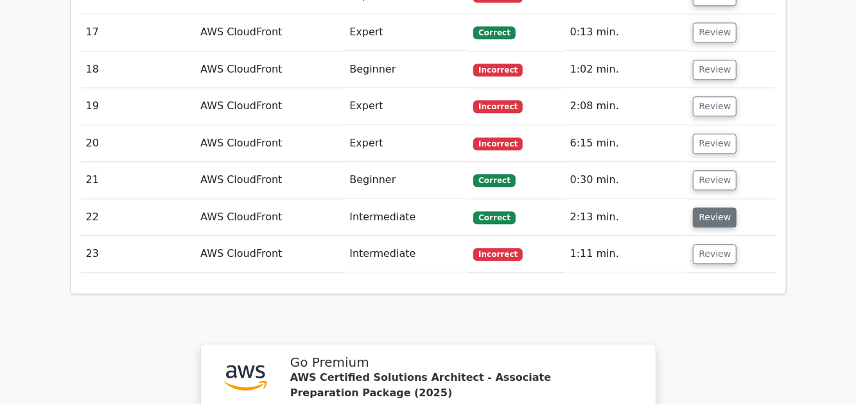
click at [700, 207] on button "Review" at bounding box center [715, 217] width 44 height 20
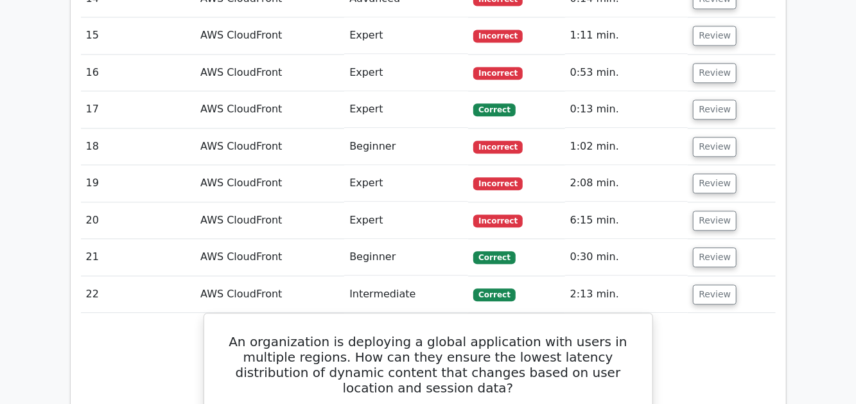
scroll to position [1476, 0]
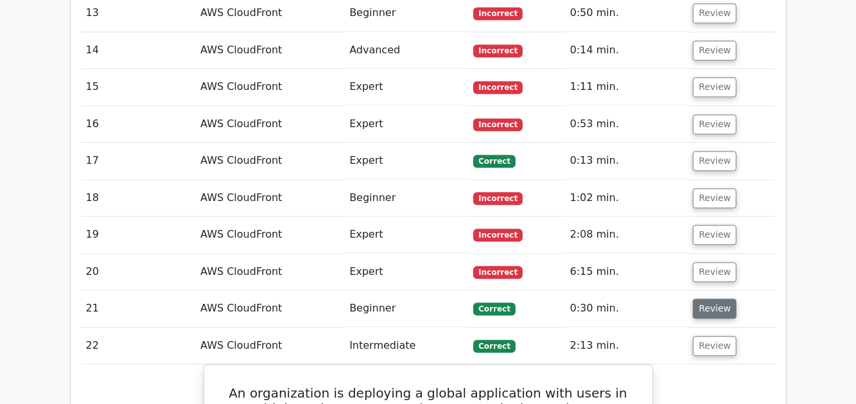
click at [708, 298] on button "Review" at bounding box center [715, 308] width 44 height 20
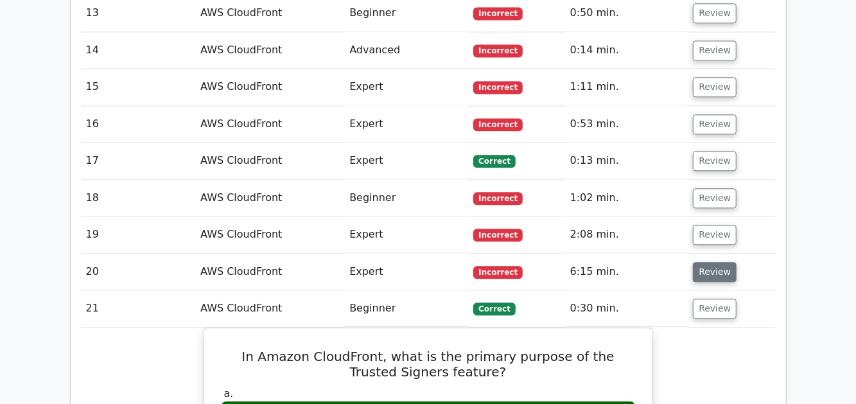
click at [704, 262] on button "Review" at bounding box center [715, 272] width 44 height 20
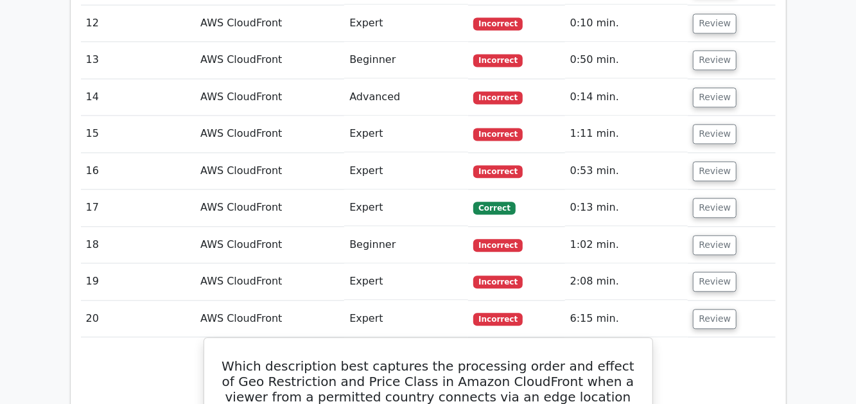
scroll to position [1412, 0]
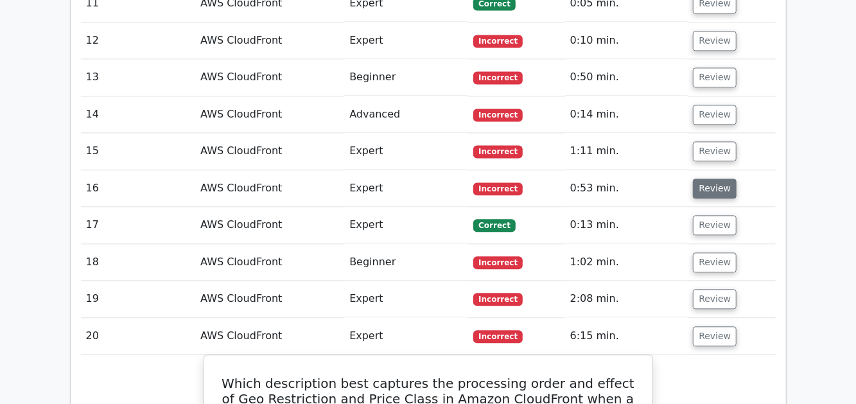
click at [704, 178] on button "Review" at bounding box center [715, 188] width 44 height 20
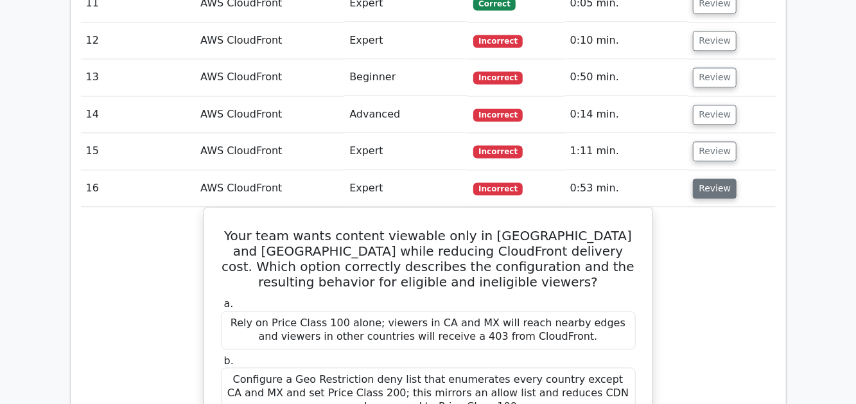
click at [714, 178] on button "Review" at bounding box center [715, 188] width 44 height 20
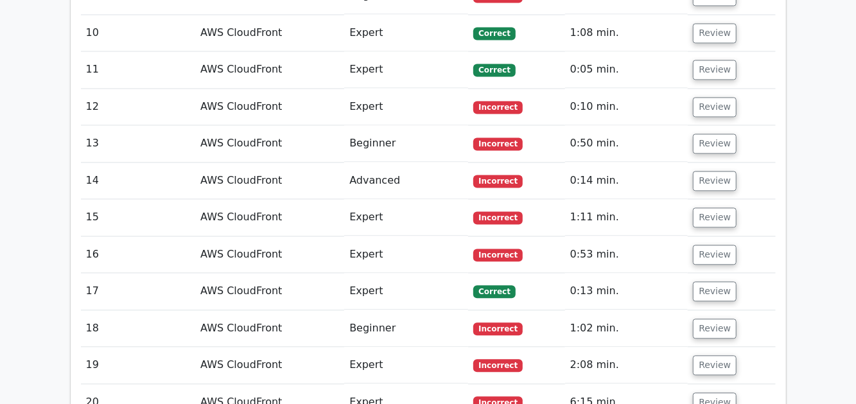
scroll to position [1541, 0]
